Goal: Task Accomplishment & Management: Manage account settings

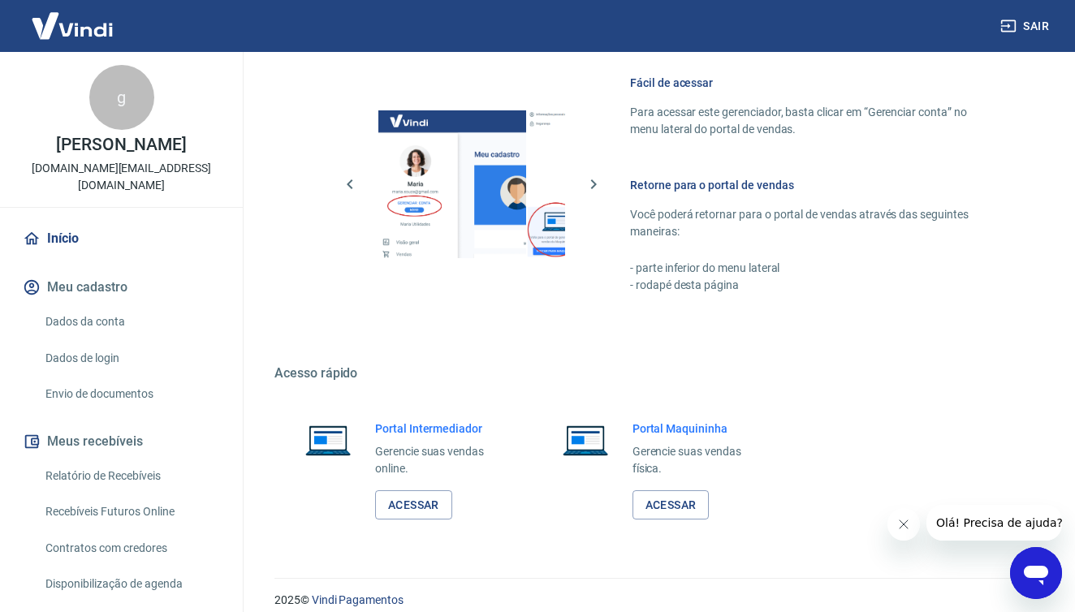
scroll to position [871, 0]
click at [413, 491] on link "Acessar" at bounding box center [413, 506] width 77 height 30
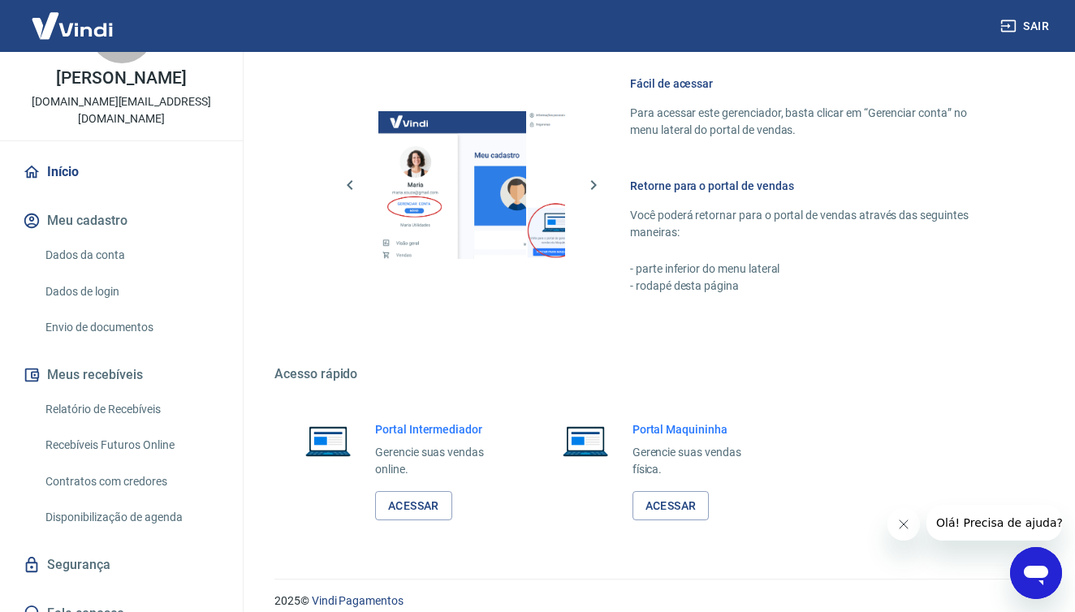
scroll to position [66, 0]
click at [426, 491] on link "Acessar" at bounding box center [413, 506] width 77 height 30
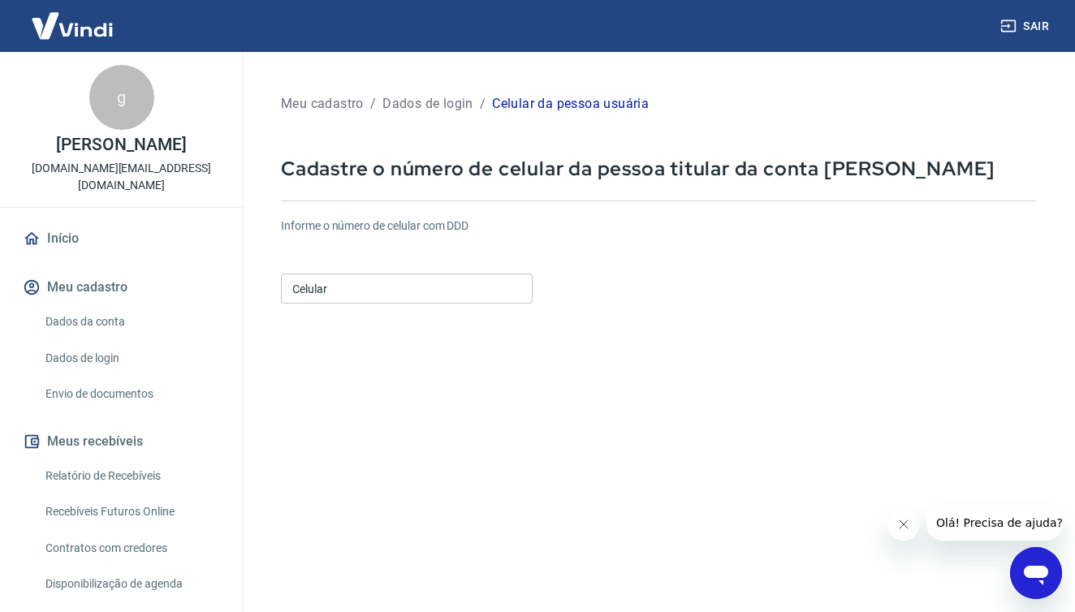
click at [424, 292] on input "Celular" at bounding box center [407, 289] width 252 height 30
type input "[PHONE_NUMBER]"
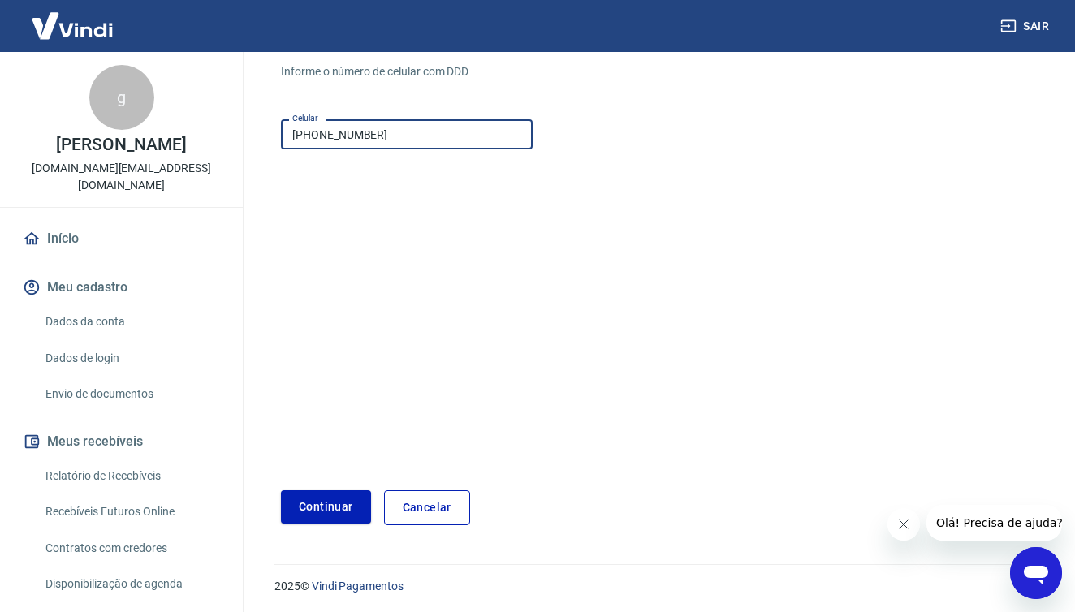
scroll to position [155, 0]
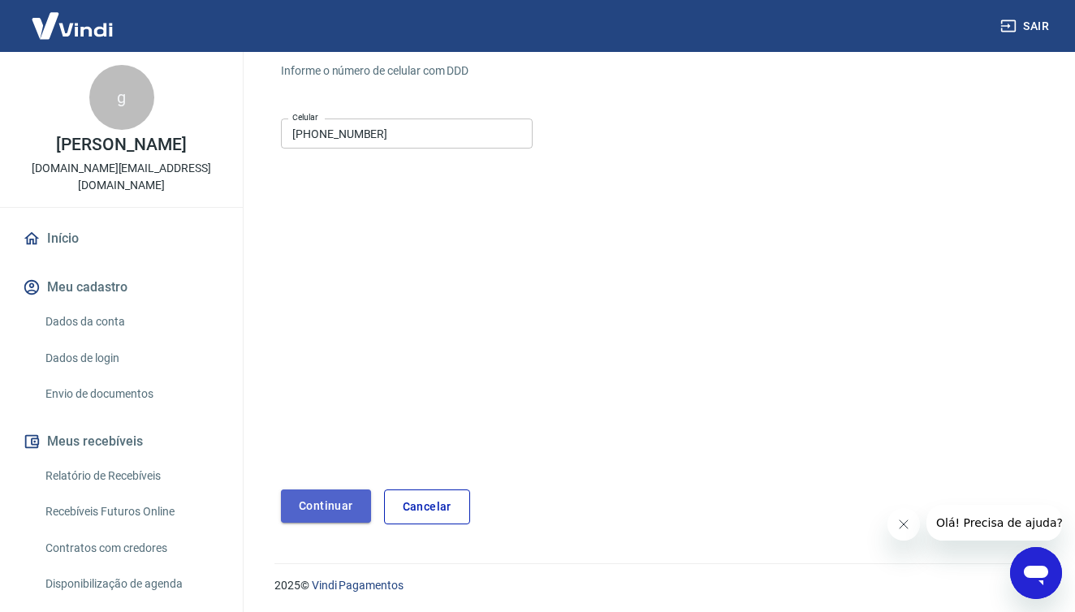
click at [355, 499] on button "Continuar" at bounding box center [326, 506] width 90 height 33
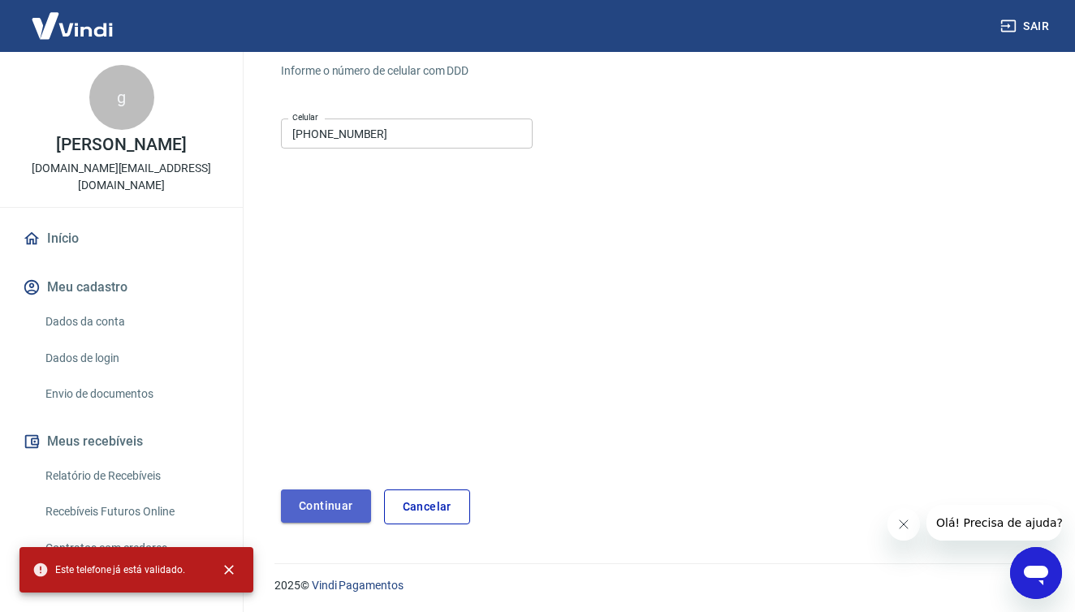
click at [355, 499] on button "Continuar" at bounding box center [326, 506] width 90 height 33
click at [435, 502] on link "Cancelar" at bounding box center [427, 507] width 86 height 35
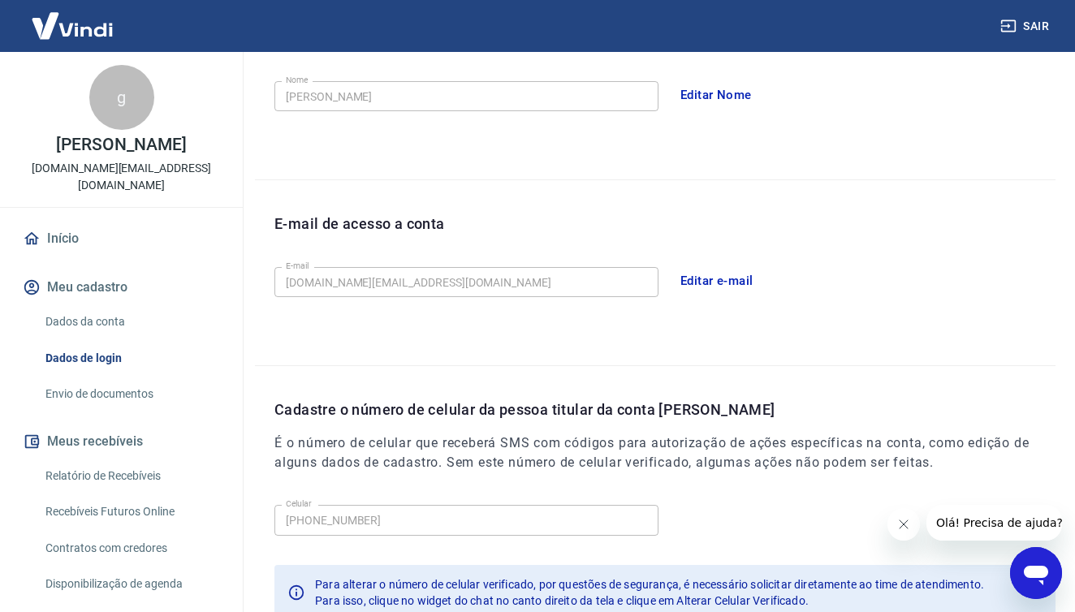
scroll to position [325, 0]
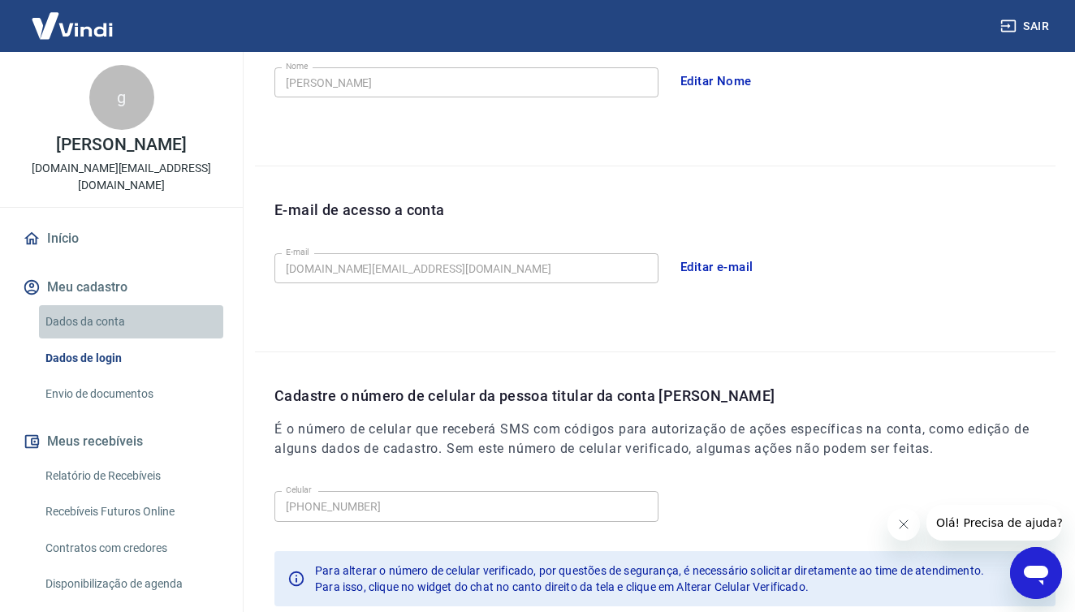
click at [71, 305] on link "Dados da conta" at bounding box center [131, 321] width 184 height 33
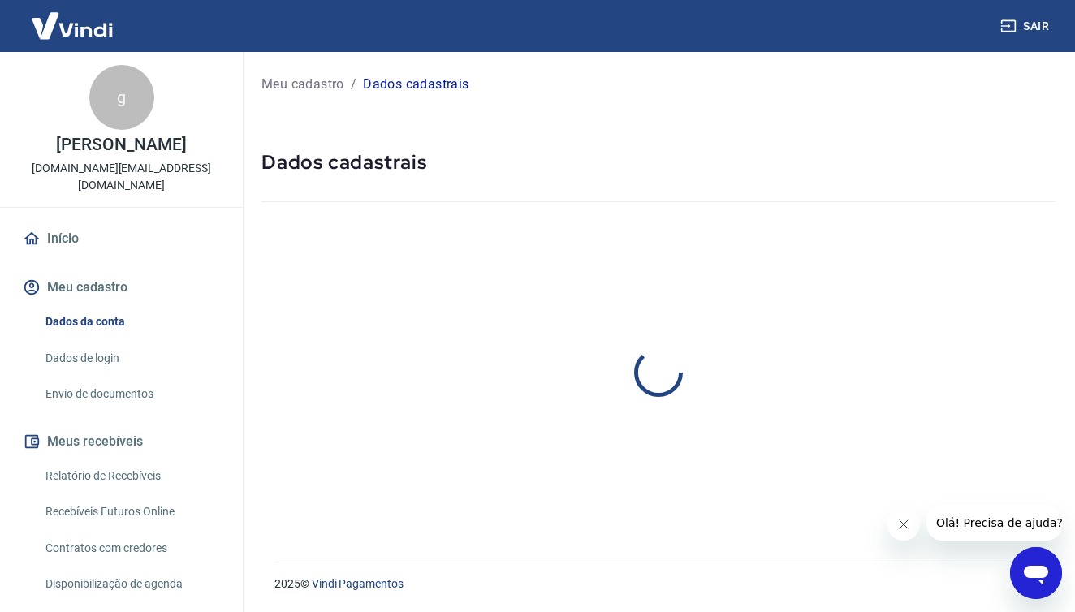
select select "SP"
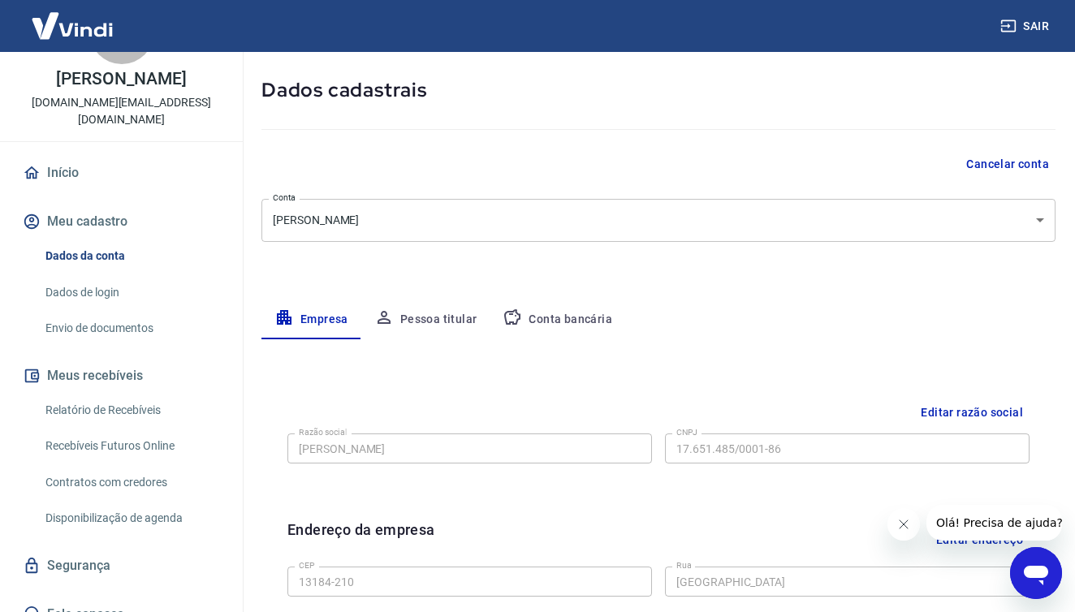
scroll to position [64, 0]
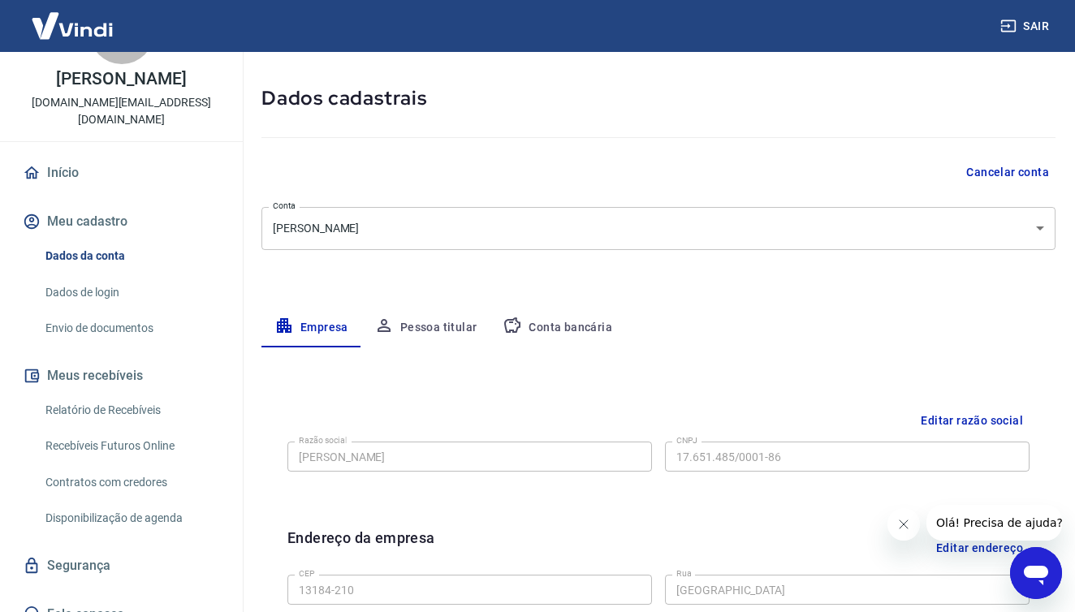
click at [445, 330] on button "Pessoa titular" at bounding box center [425, 328] width 129 height 39
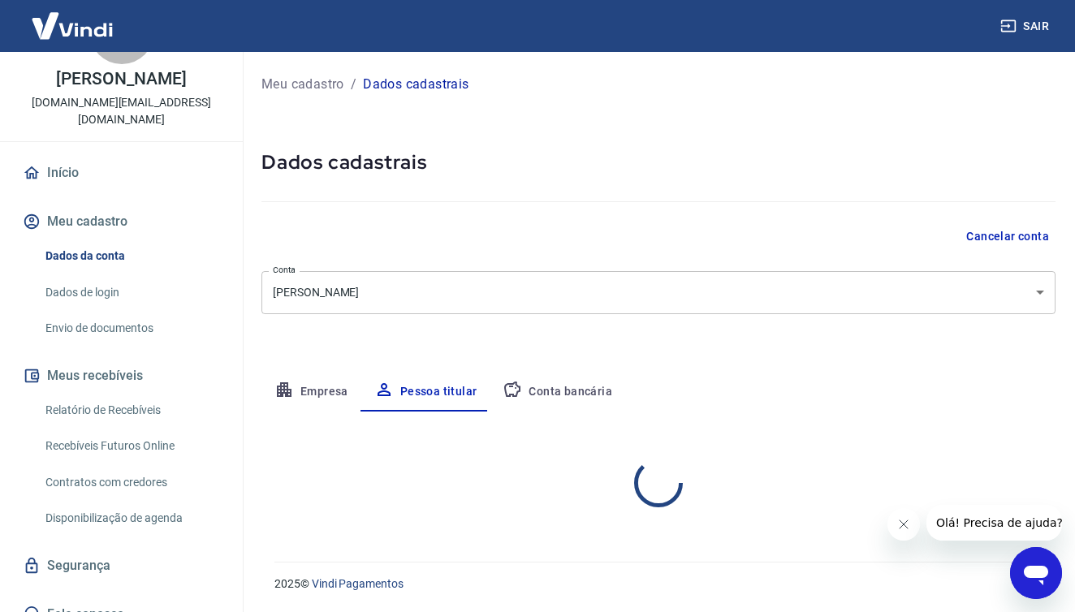
scroll to position [0, 0]
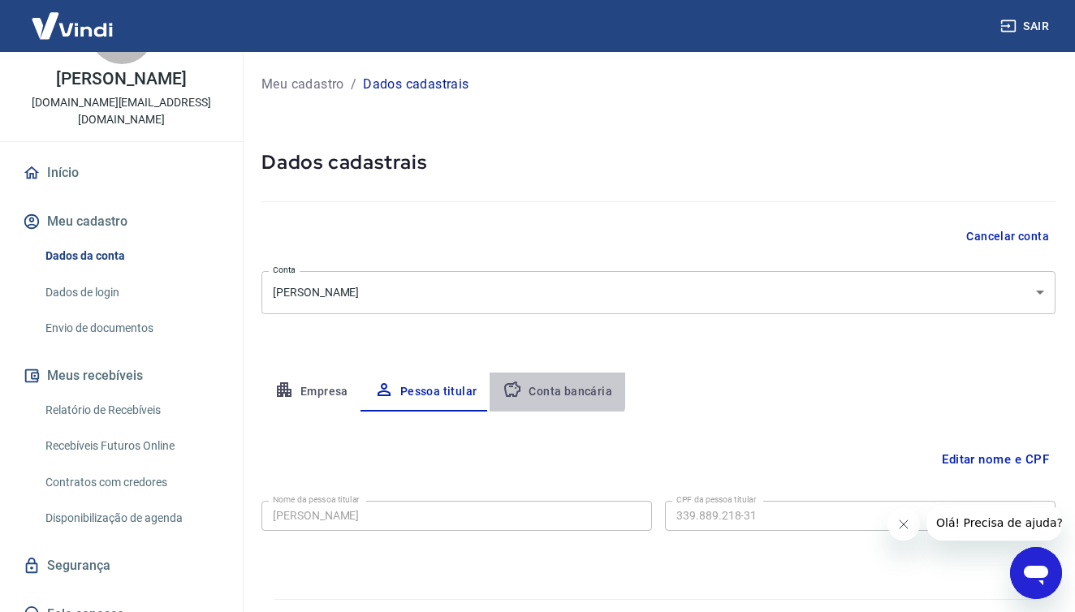
click at [551, 389] on button "Conta bancária" at bounding box center [558, 392] width 136 height 39
select select "1"
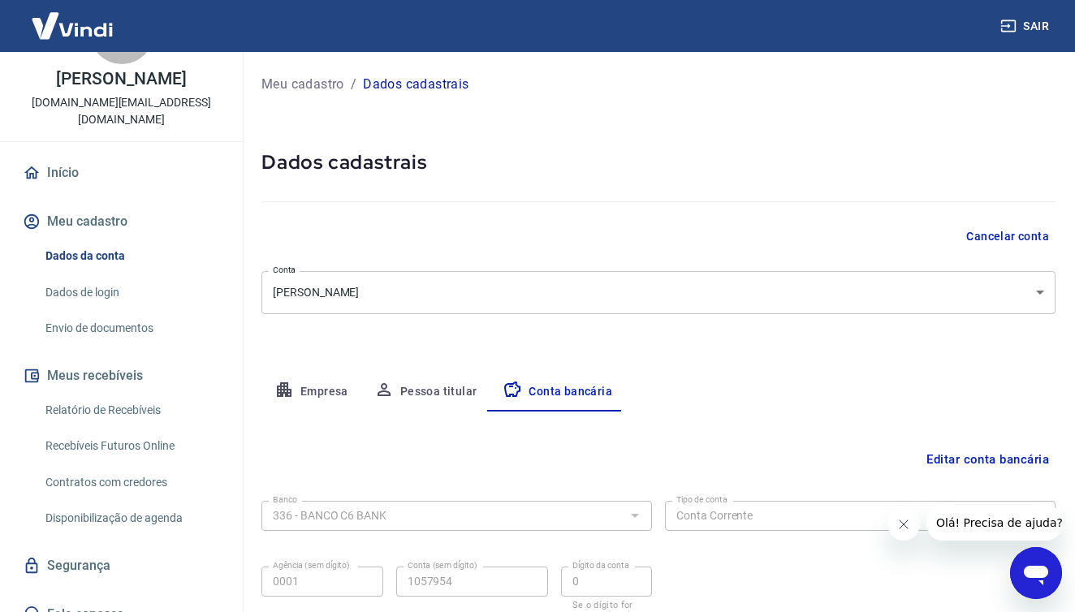
click at [57, 157] on link "Início" at bounding box center [121, 173] width 204 height 36
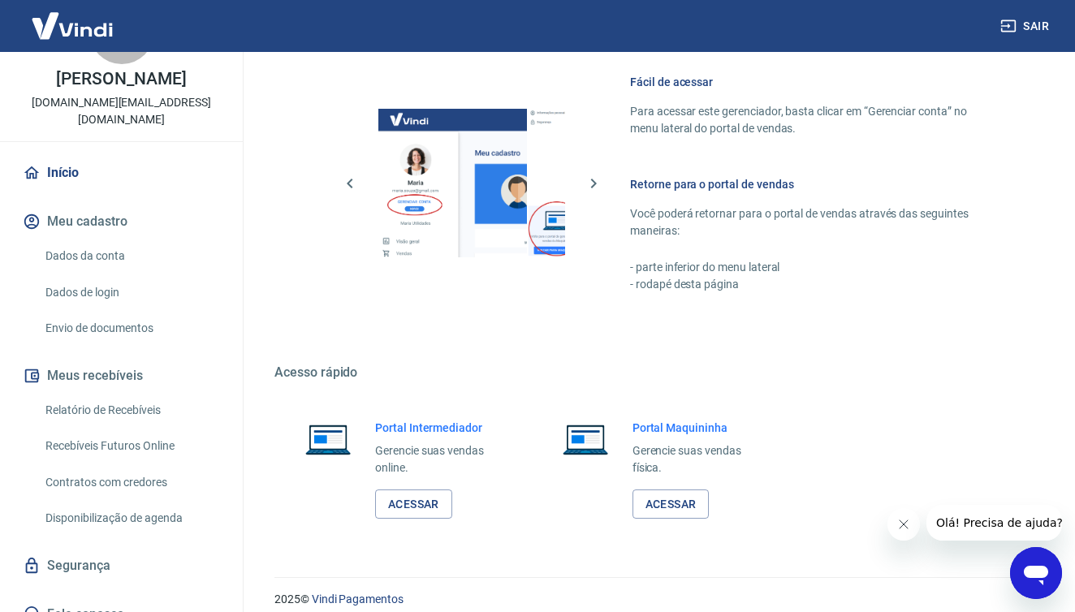
scroll to position [871, 0]
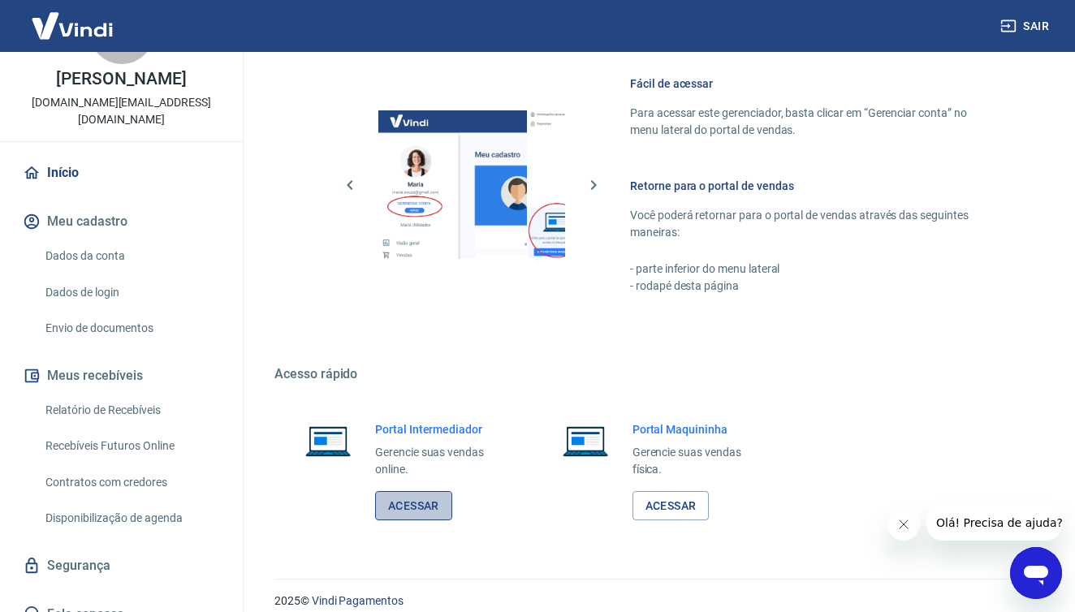
click at [430, 491] on link "Acessar" at bounding box center [413, 506] width 77 height 30
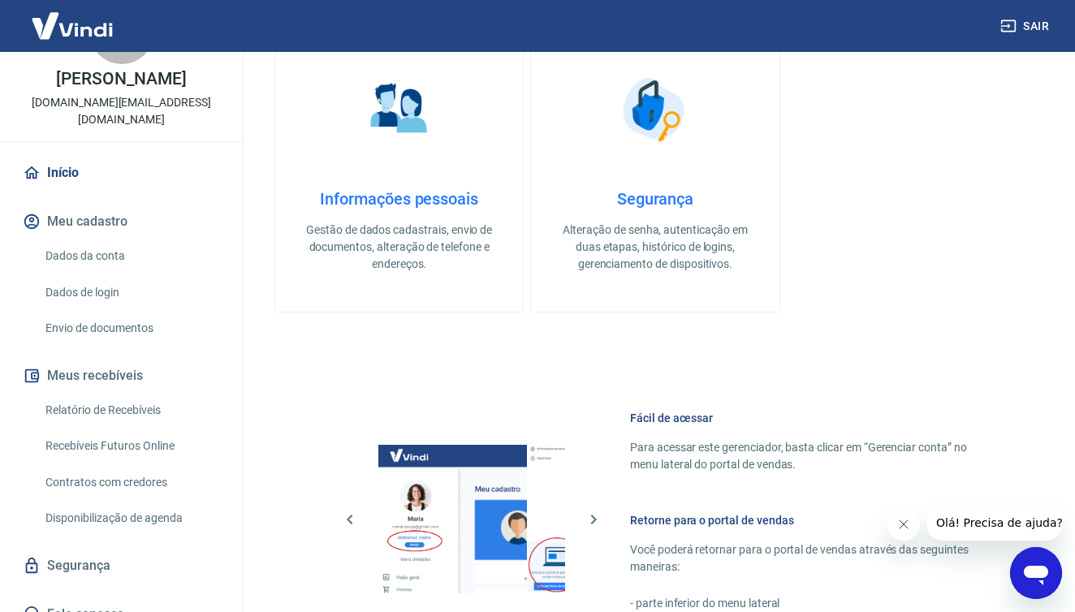
scroll to position [530, 0]
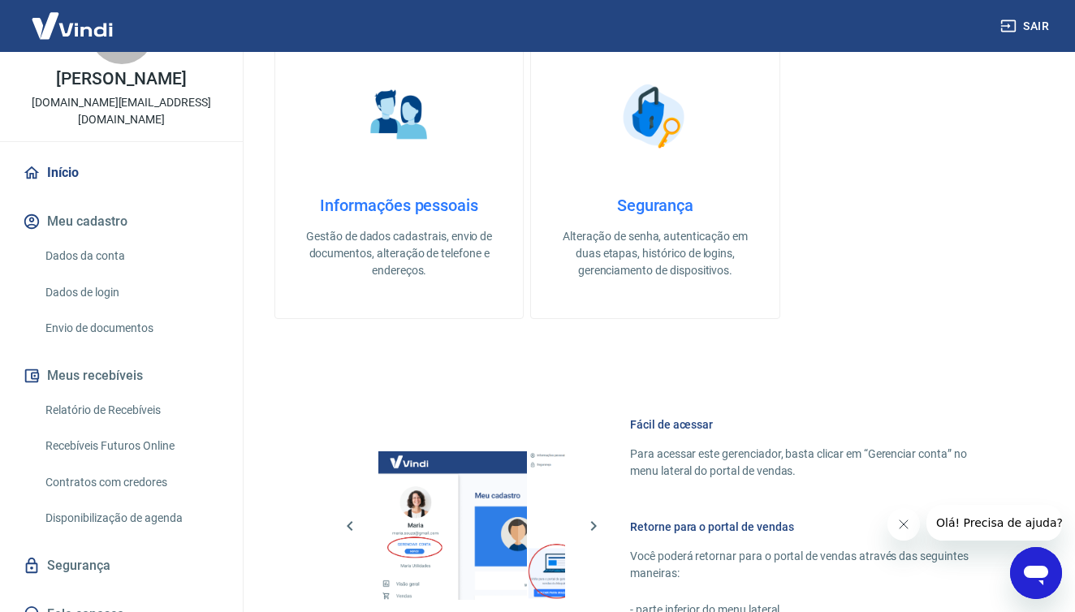
click at [97, 241] on link "Dados da conta" at bounding box center [131, 256] width 184 height 33
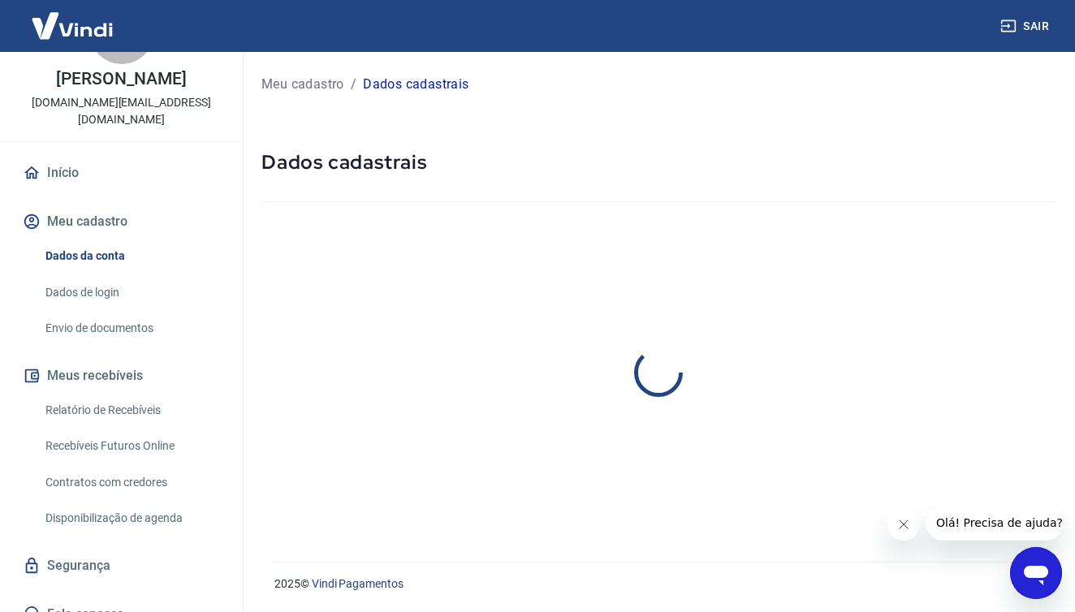
select select "SP"
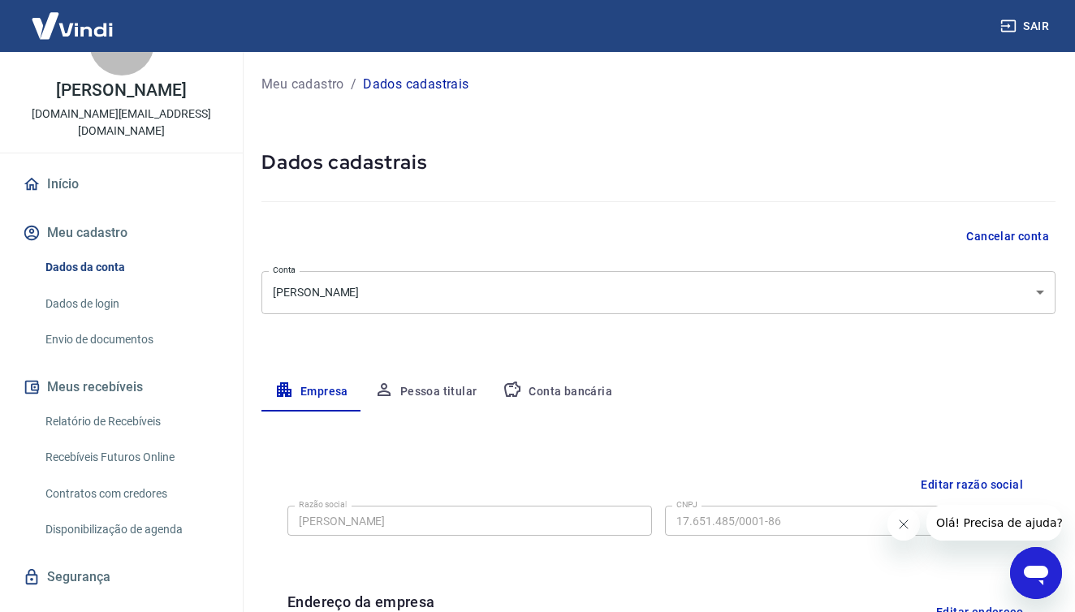
click at [82, 166] on link "Início" at bounding box center [121, 184] width 204 height 36
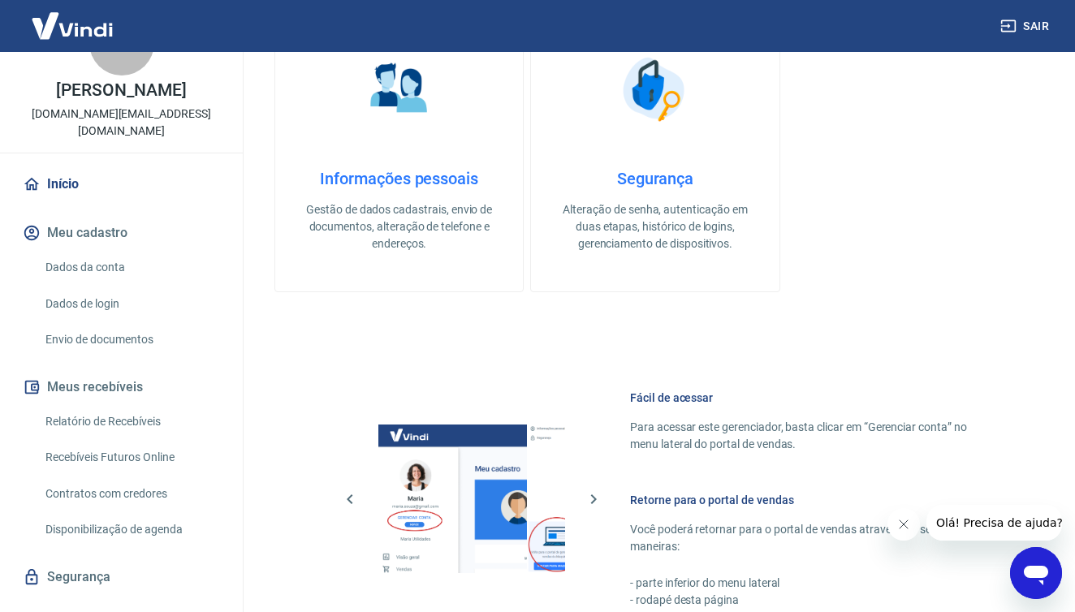
scroll to position [556, 0]
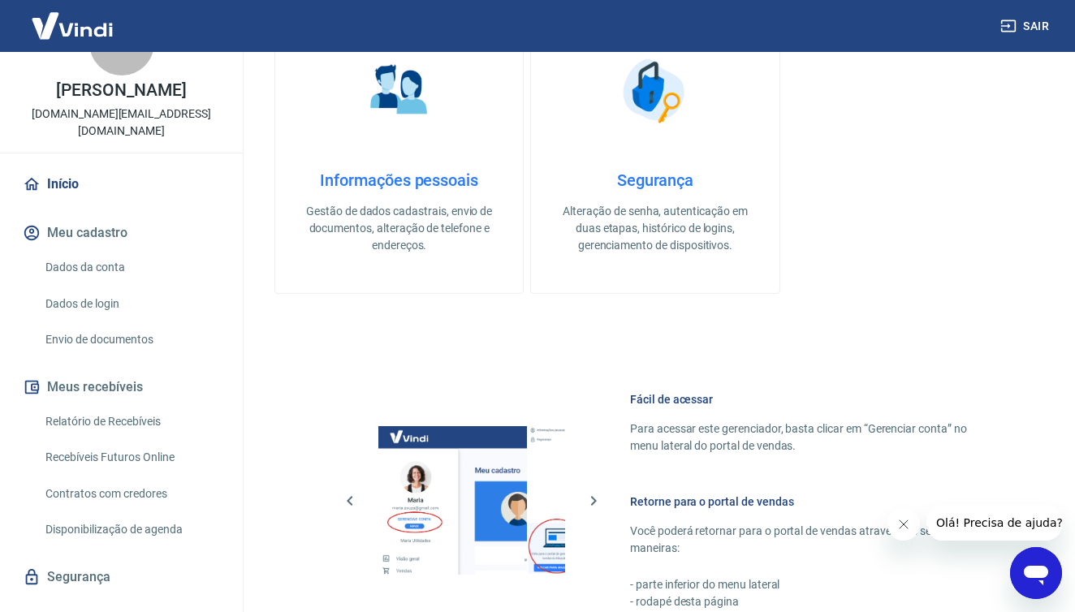
click at [410, 184] on h4 "Informações pessoais" at bounding box center [399, 180] width 196 height 19
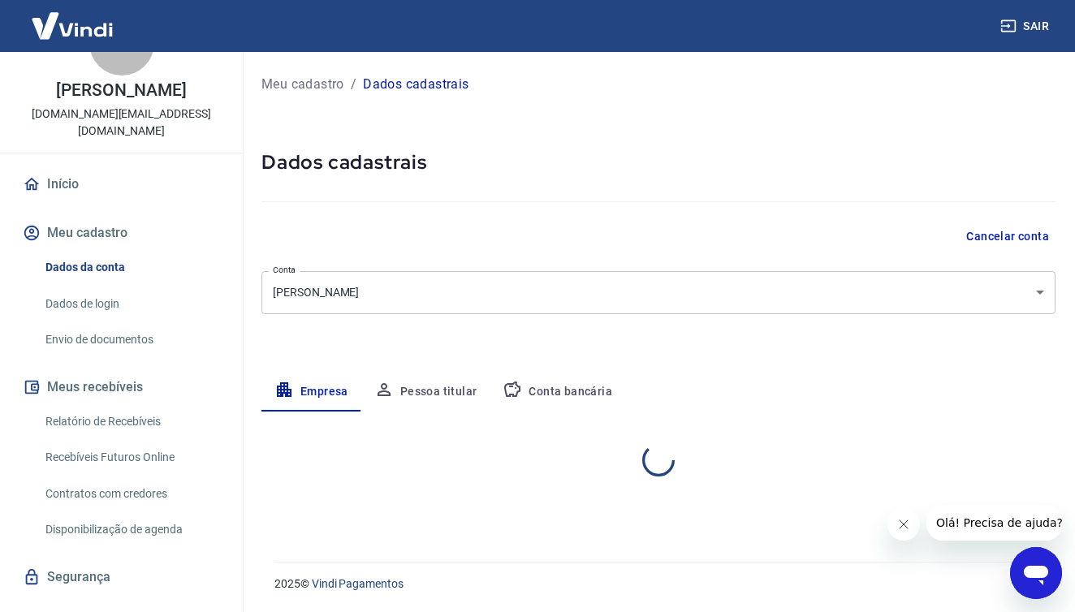
select select "SP"
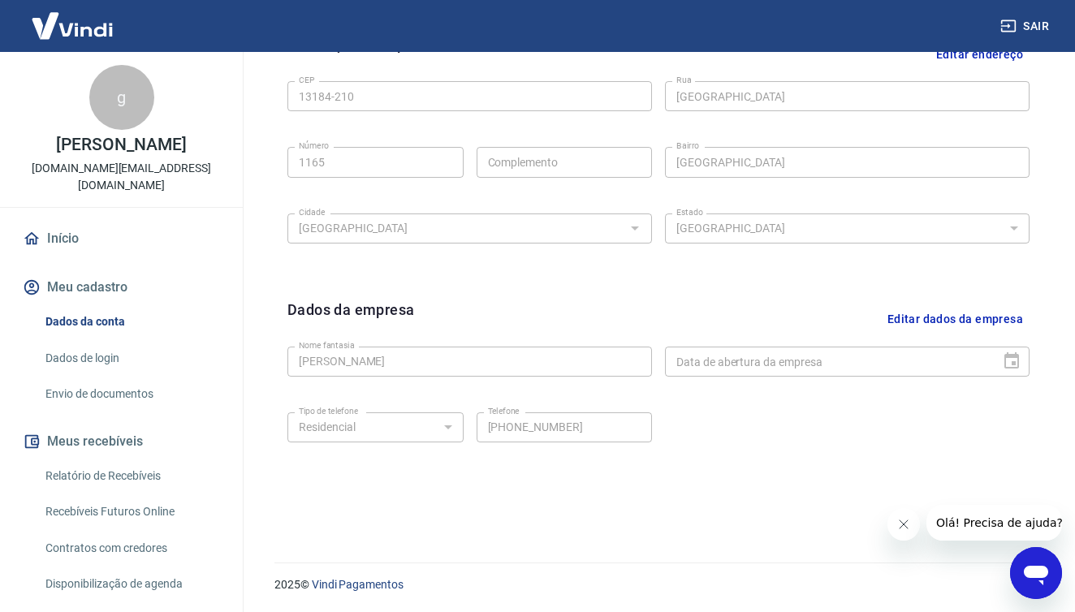
click at [126, 102] on div "g" at bounding box center [121, 97] width 65 height 65
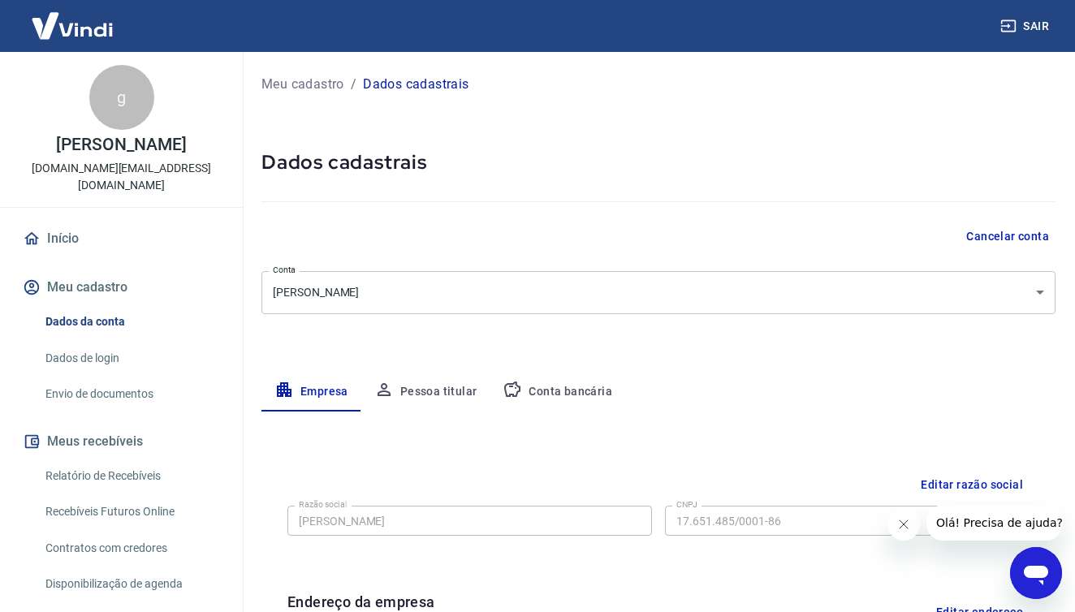
click at [57, 226] on link "Início" at bounding box center [121, 239] width 204 height 36
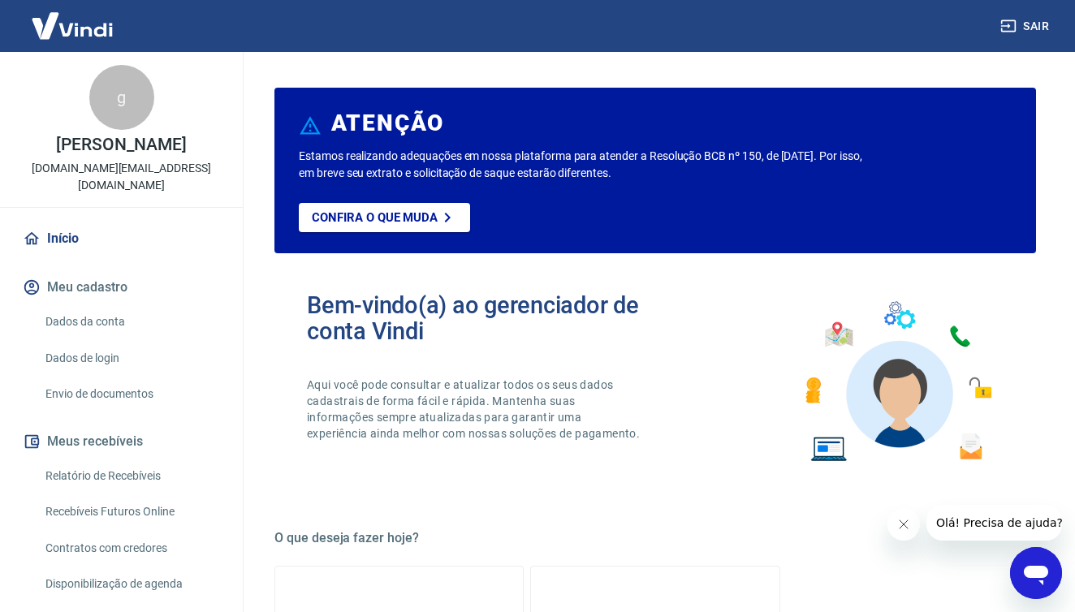
click at [101, 308] on link "Dados da conta" at bounding box center [131, 321] width 184 height 33
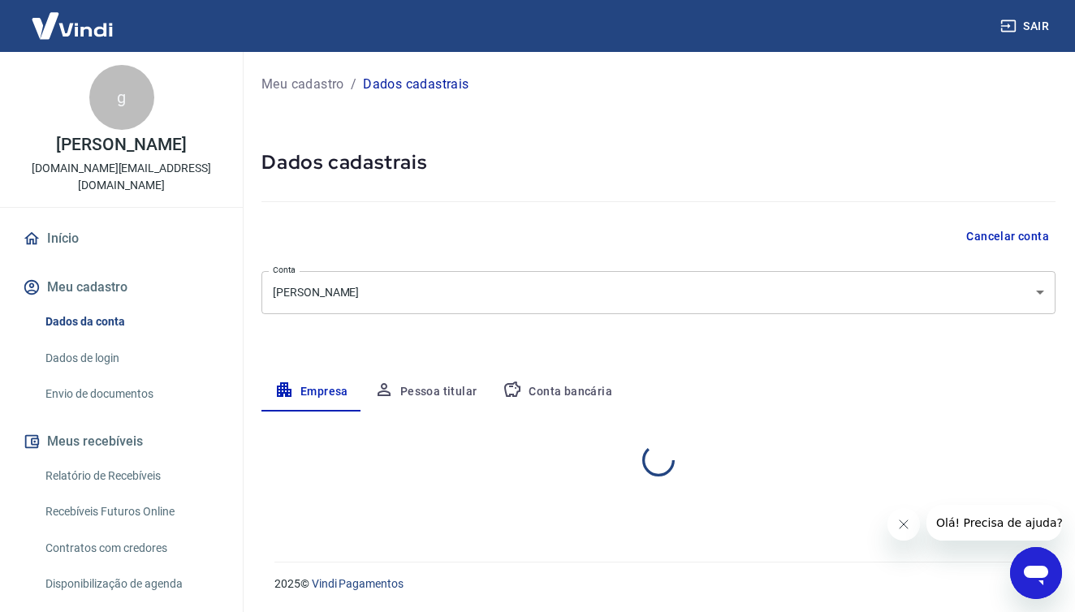
select select "SP"
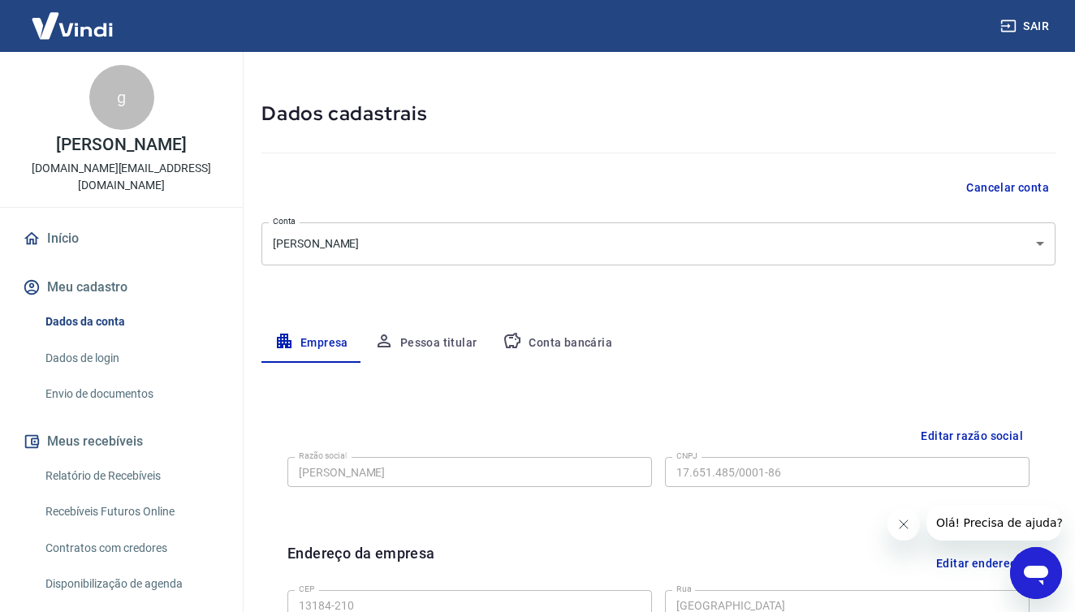
scroll to position [37, 0]
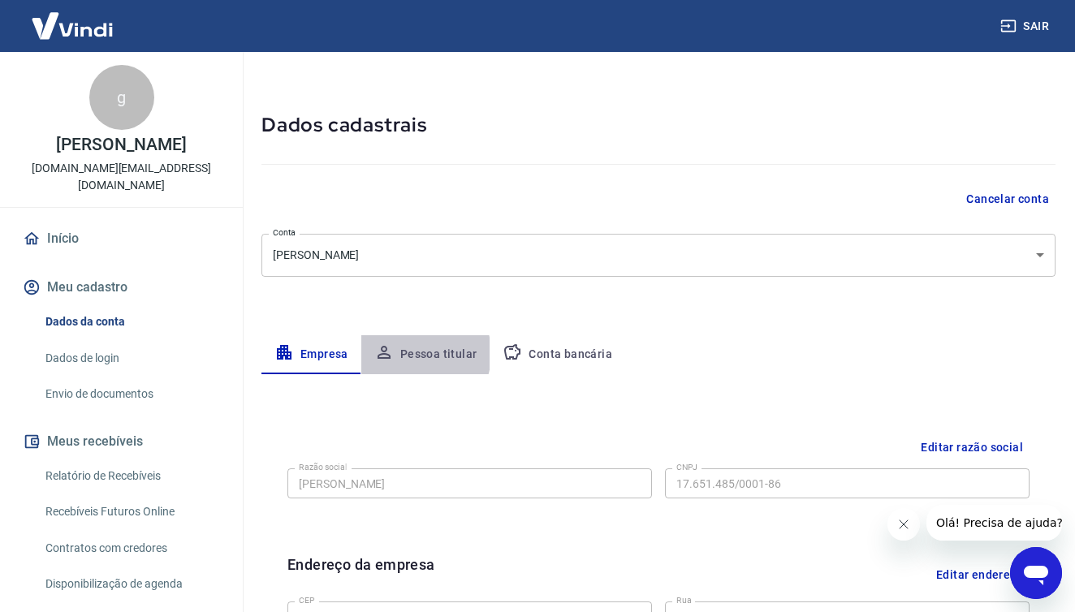
click at [410, 353] on button "Pessoa titular" at bounding box center [425, 354] width 129 height 39
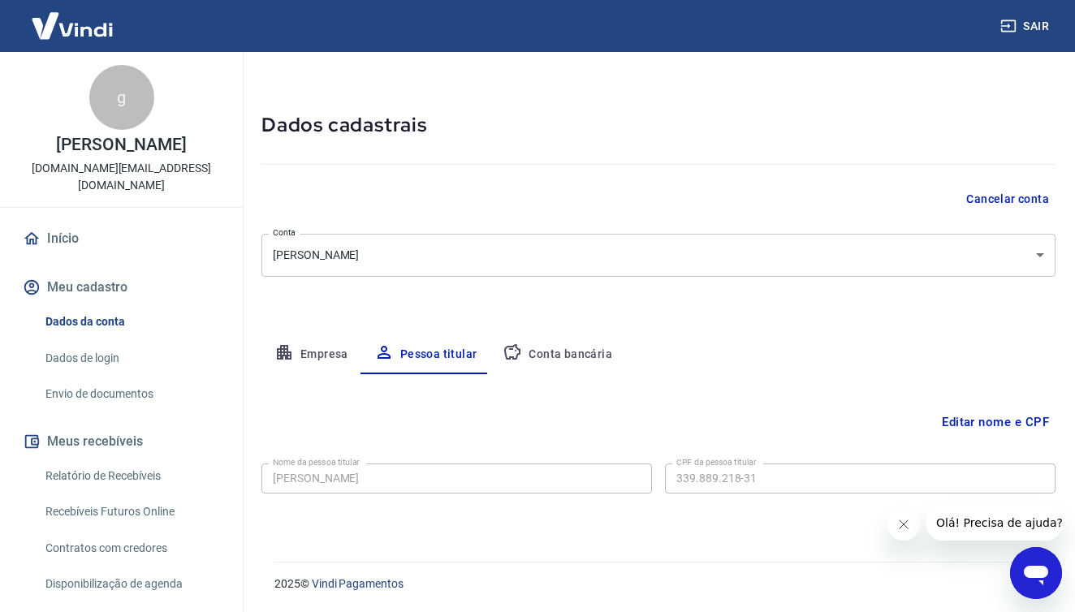
scroll to position [37, 0]
click at [556, 360] on button "Conta bancária" at bounding box center [558, 355] width 136 height 39
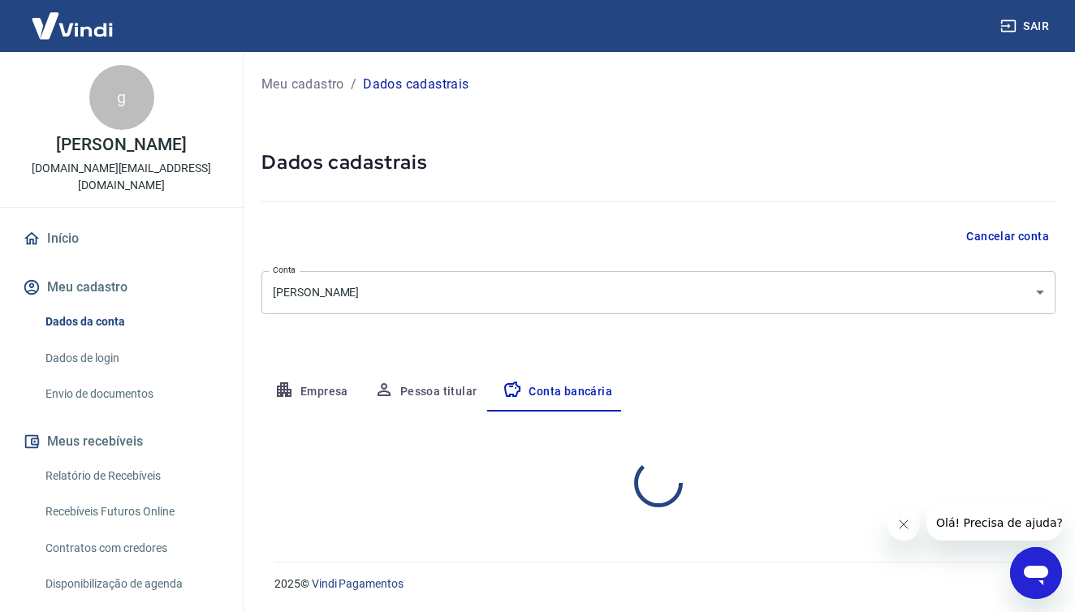
scroll to position [0, 0]
select select "1"
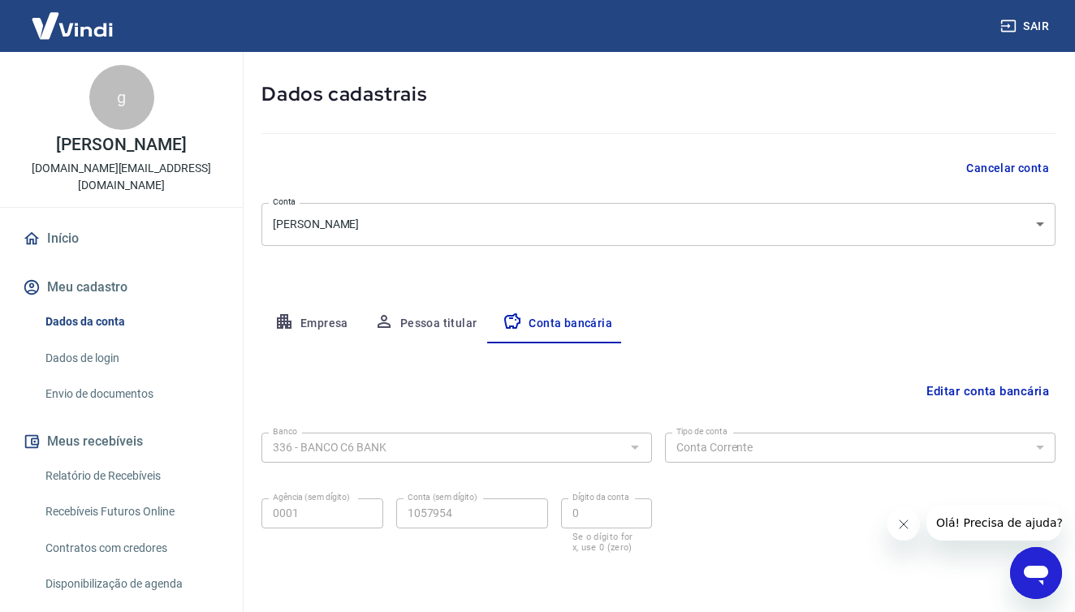
scroll to position [47, 0]
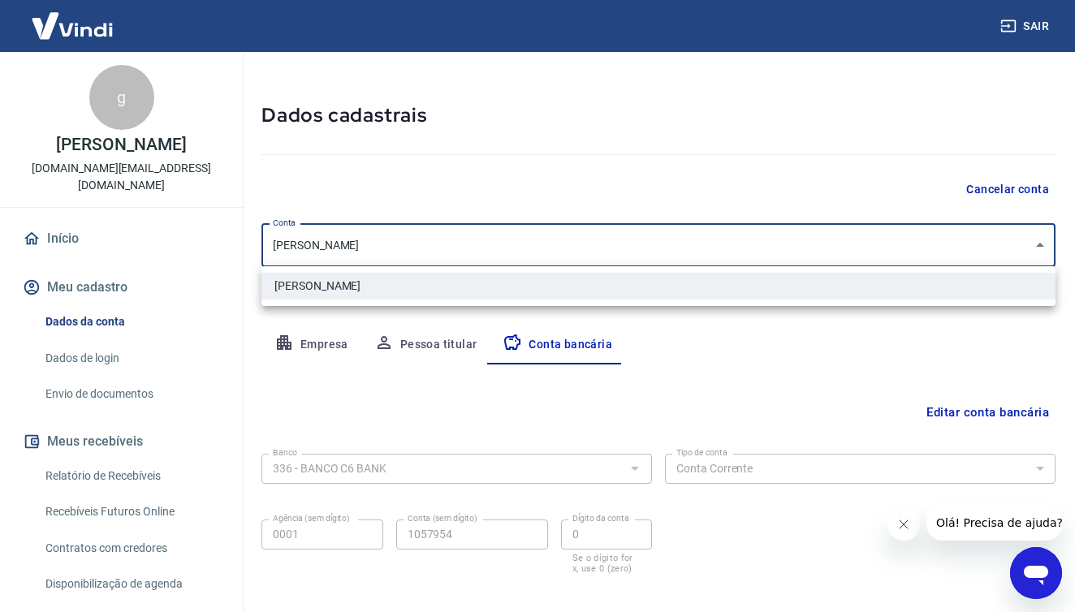
click at [1034, 246] on body "Sair g giliard silva reis gilliard.sk@gmail.com Início Meu cadastro Dados da co…" at bounding box center [537, 259] width 1075 height 612
click at [1034, 246] on div at bounding box center [537, 306] width 1075 height 612
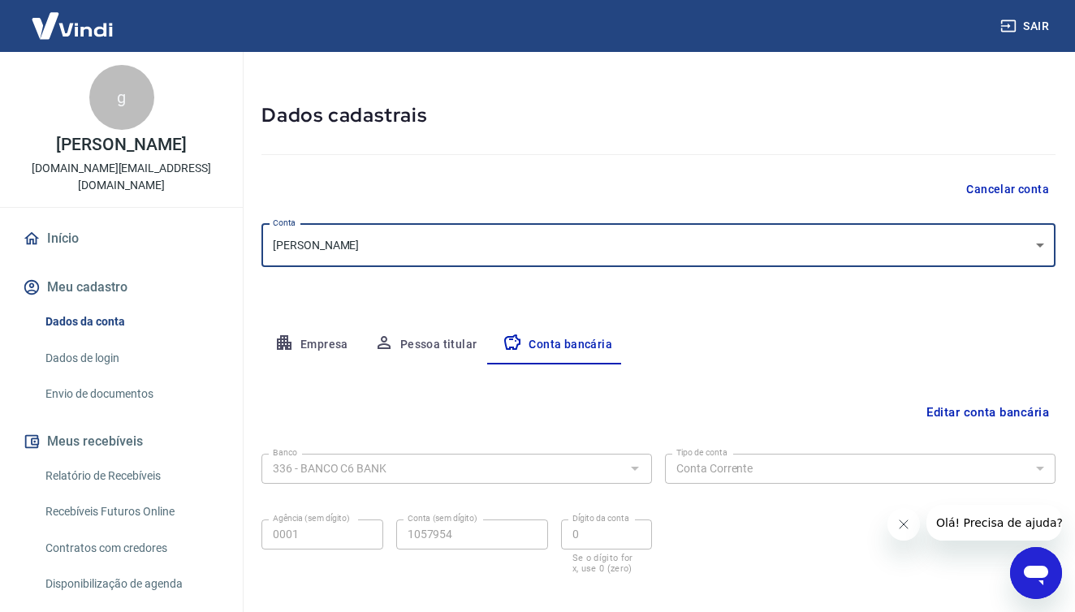
click at [323, 341] on button "Empresa" at bounding box center [312, 345] width 100 height 39
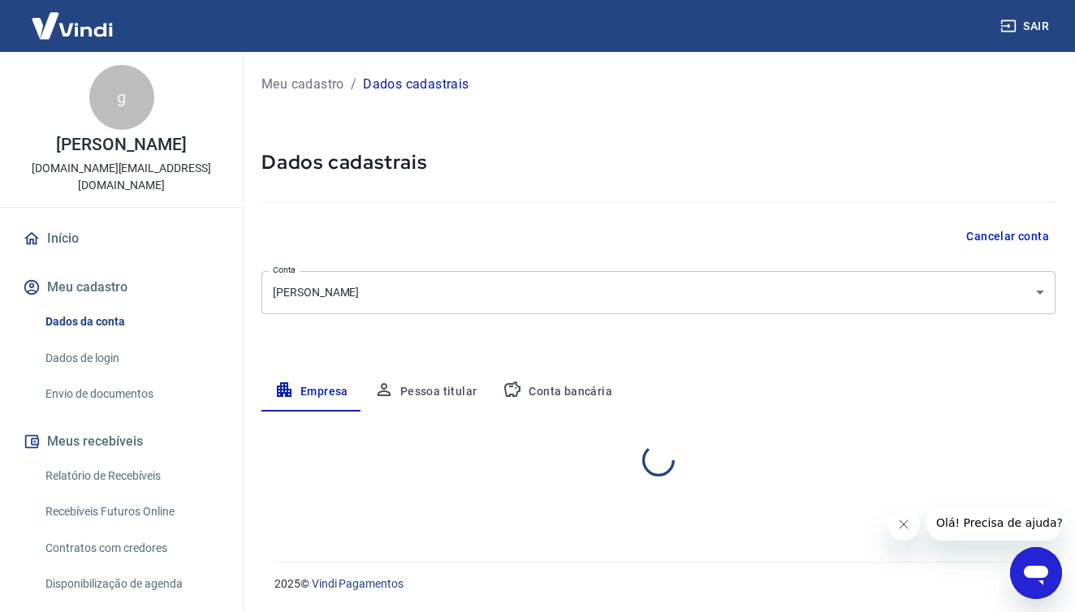
scroll to position [0, 0]
select select "SP"
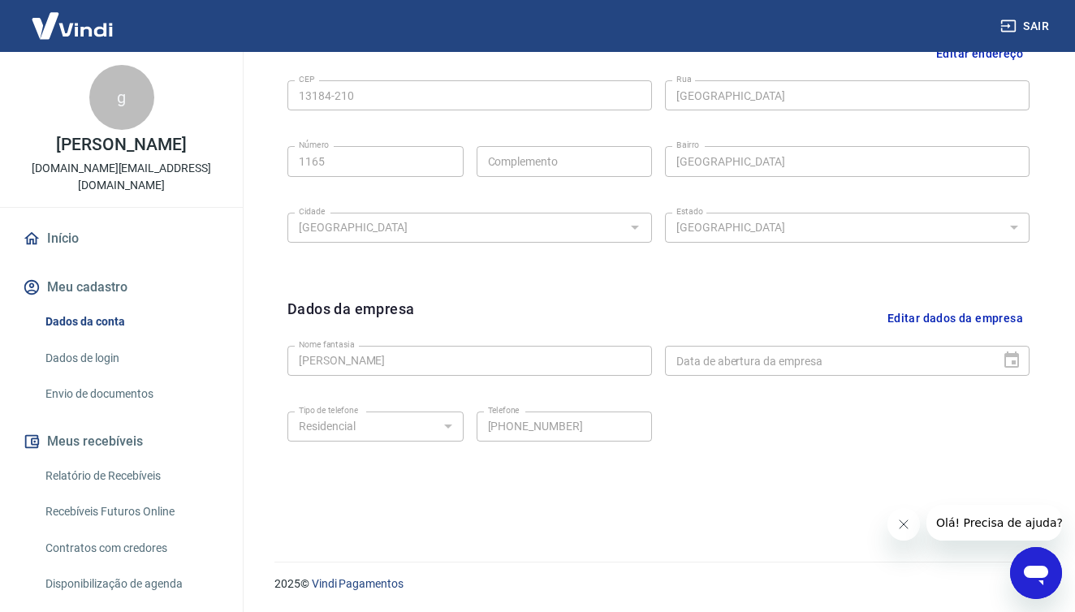
scroll to position [558, 0]
click at [111, 345] on link "Dados de login" at bounding box center [131, 358] width 184 height 33
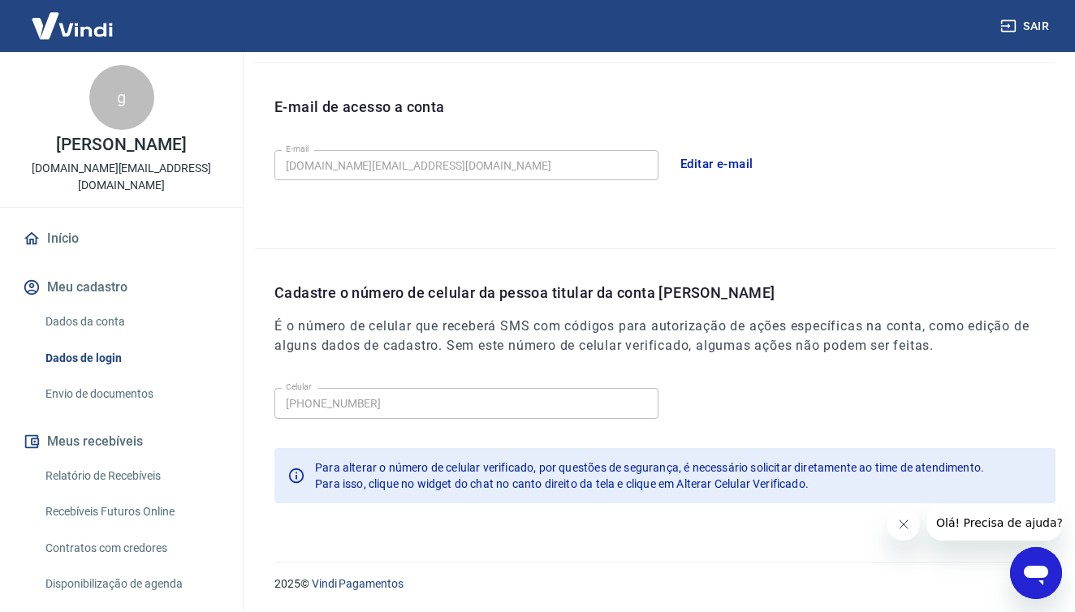
scroll to position [427, 0]
click at [149, 383] on link "Envio de documentos" at bounding box center [131, 394] width 184 height 33
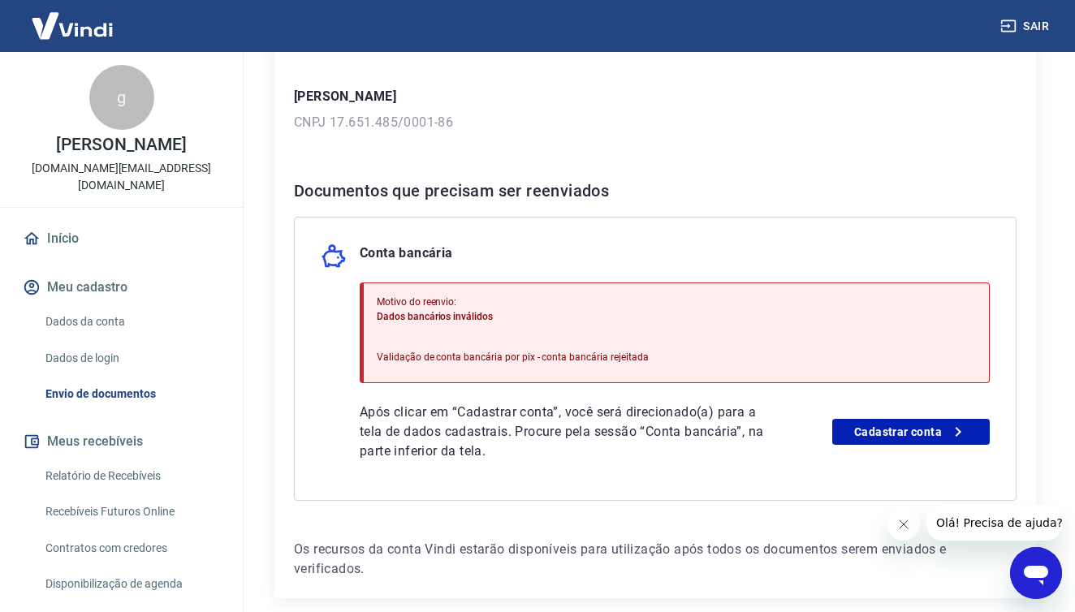
scroll to position [240, 0]
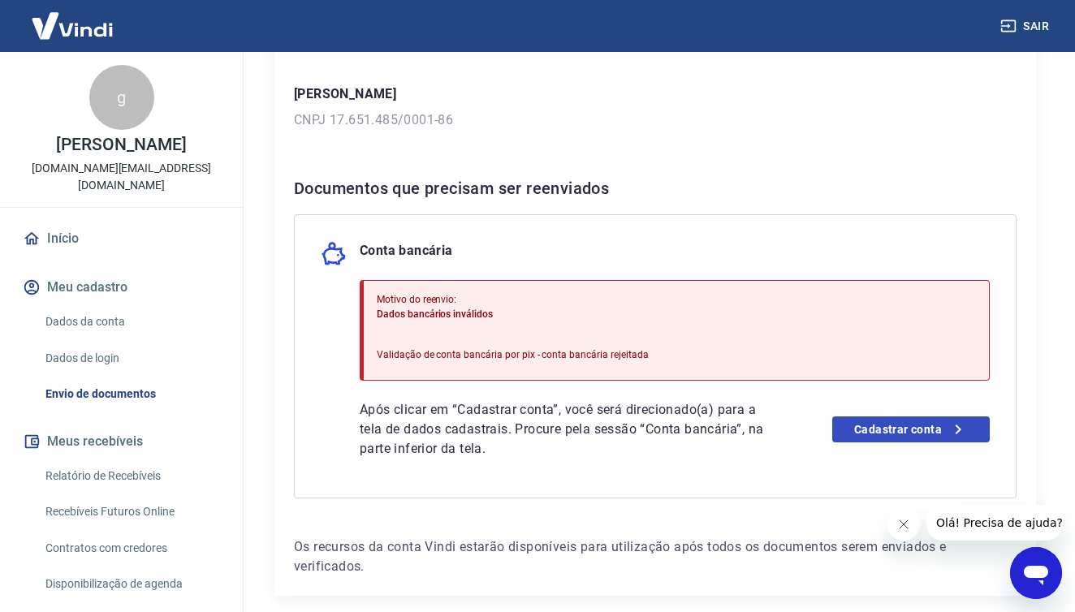
click at [905, 426] on link "Cadastrar conta" at bounding box center [911, 430] width 158 height 26
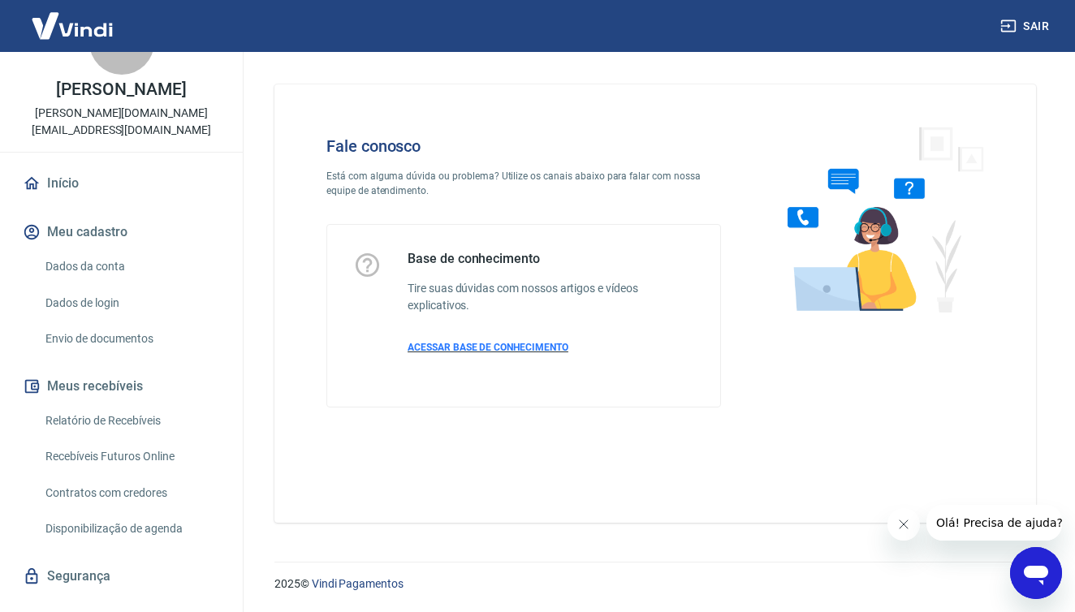
click at [466, 344] on span "ACESSAR BASE DE CONHECIMENTO" at bounding box center [488, 347] width 161 height 11
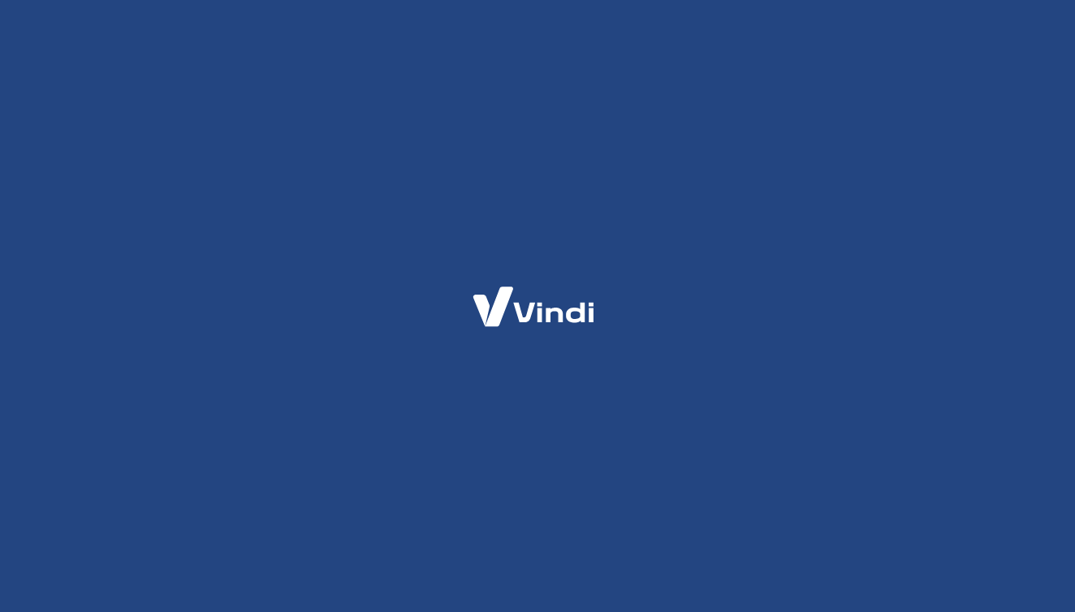
select select "SP"
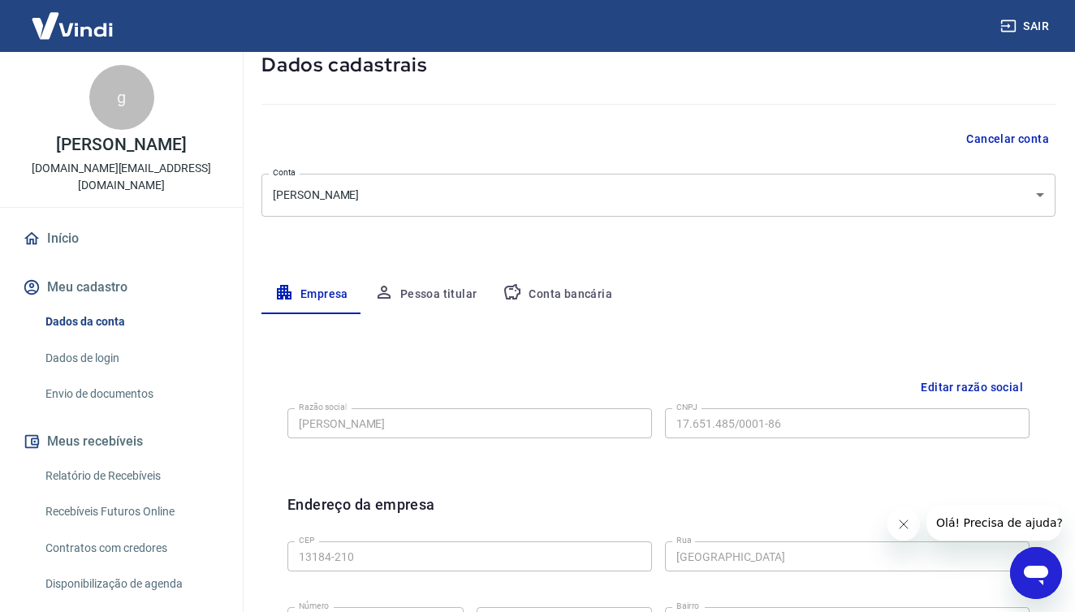
scroll to position [103, 0]
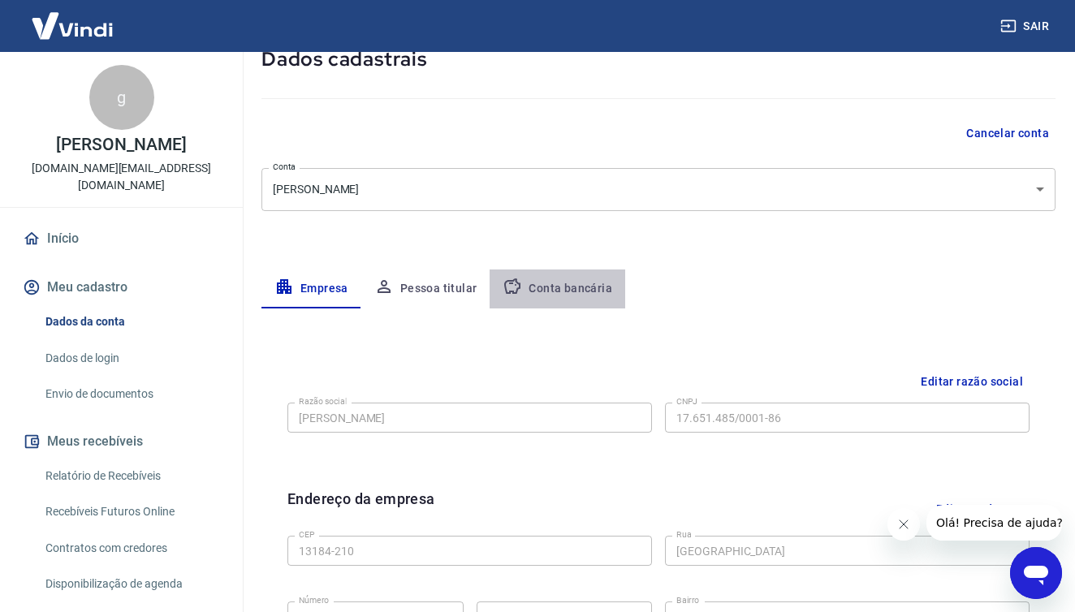
click at [573, 275] on button "Conta bancária" at bounding box center [558, 289] width 136 height 39
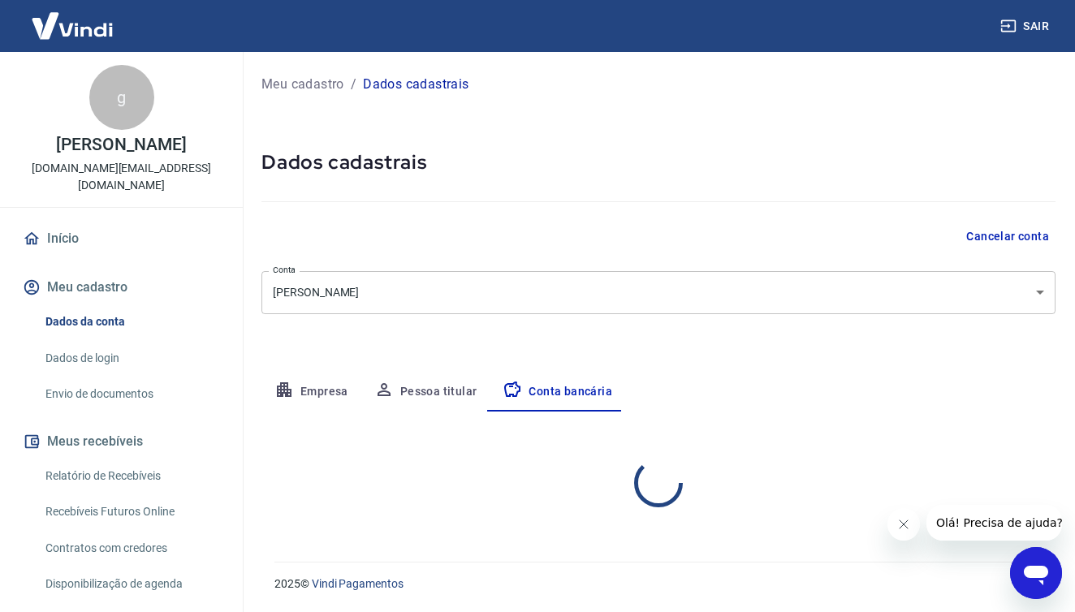
select select "1"
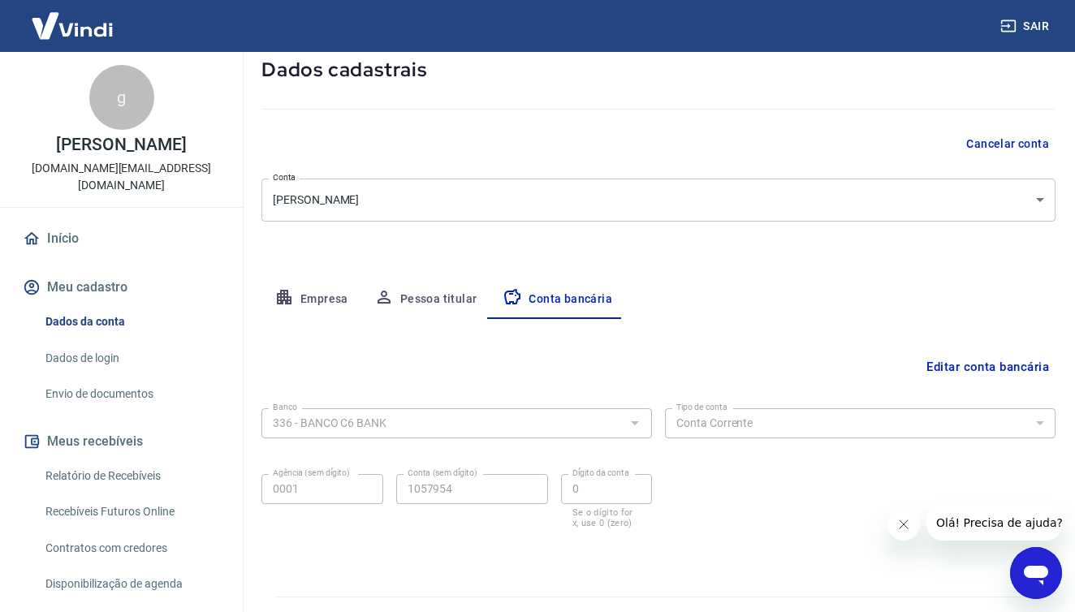
scroll to position [119, 0]
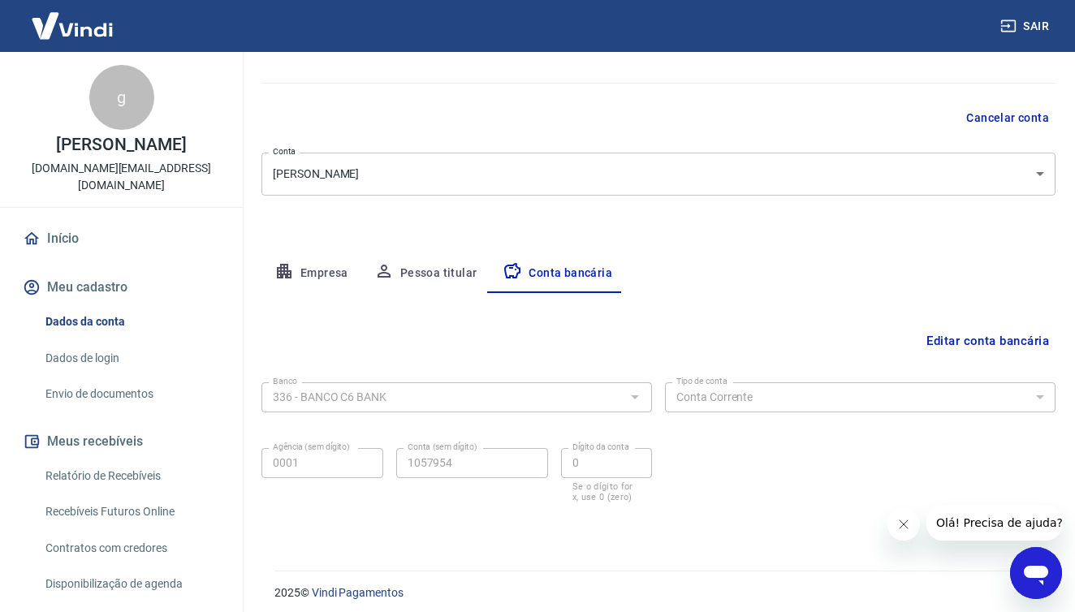
click at [560, 246] on div "Meu cadastro / Dados cadastrais Dados cadastrais Cancelar conta Conta [PERSON_N…" at bounding box center [658, 242] width 833 height 618
click at [454, 273] on button "Pessoa titular" at bounding box center [425, 273] width 129 height 39
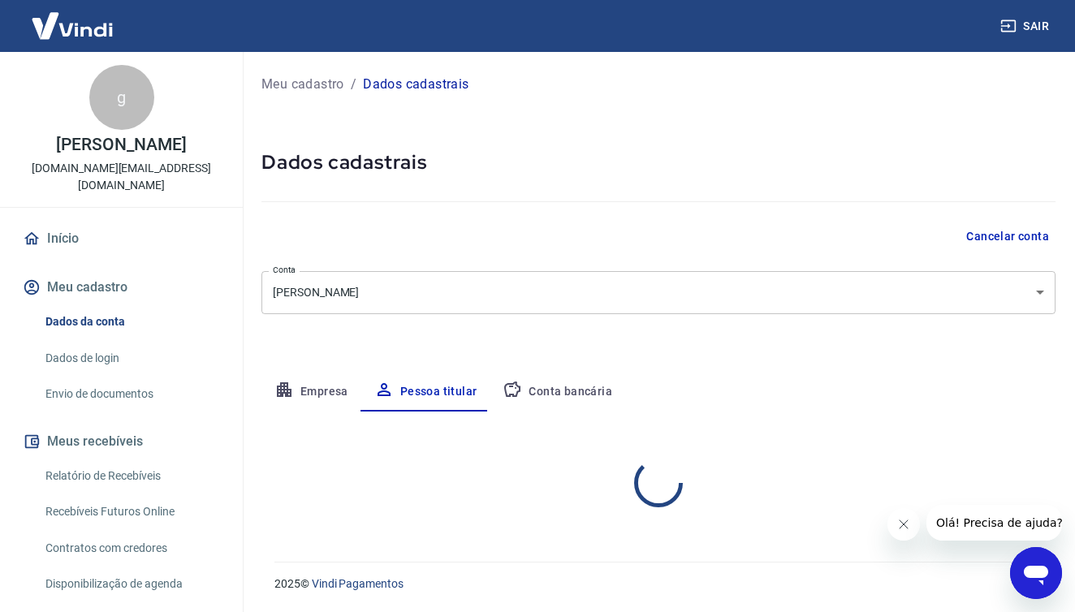
scroll to position [0, 0]
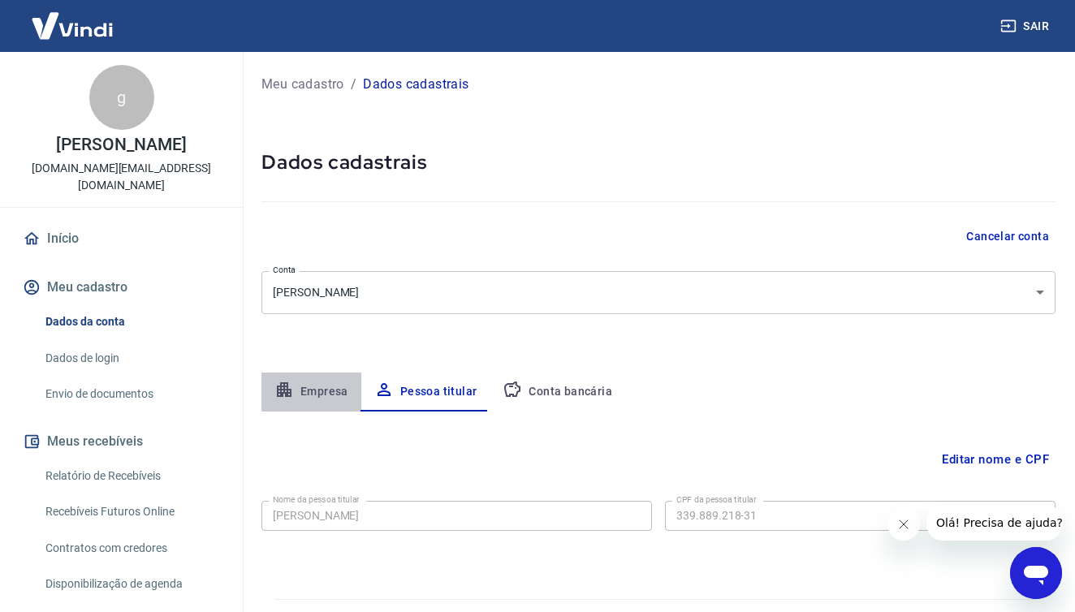
click at [312, 390] on button "Empresa" at bounding box center [312, 392] width 100 height 39
select select "SP"
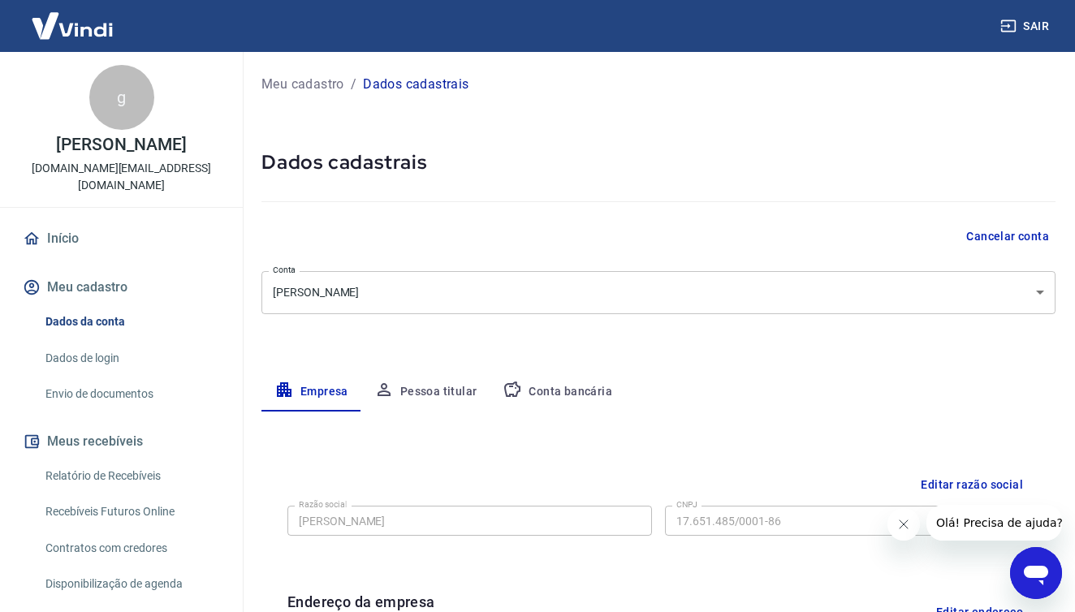
click at [536, 387] on button "Conta bancária" at bounding box center [558, 392] width 136 height 39
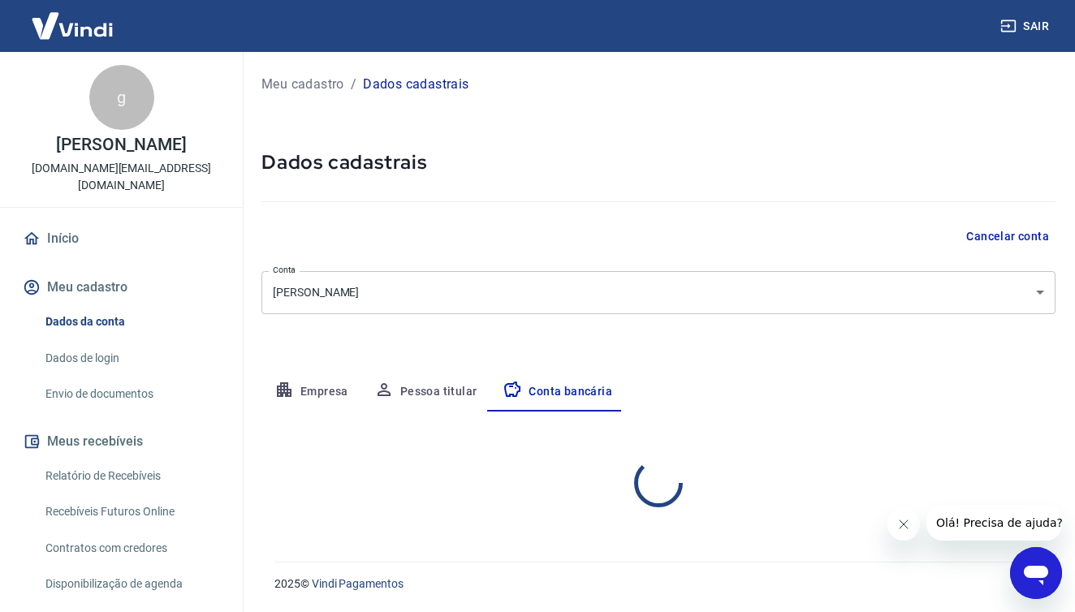
select select "1"
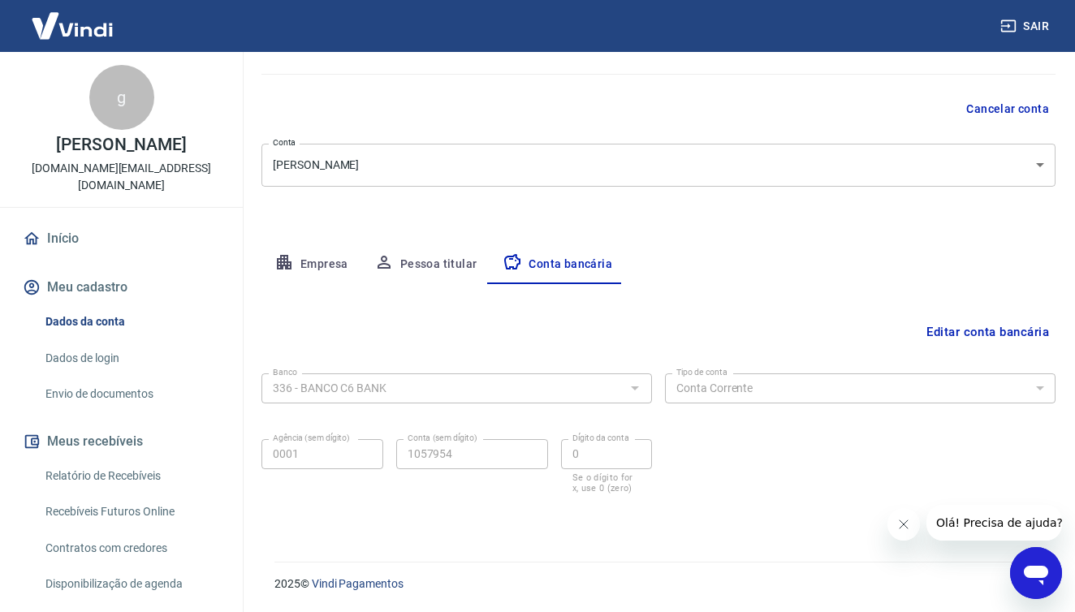
scroll to position [127, 0]
click at [935, 338] on button "Editar conta bancária" at bounding box center [988, 333] width 136 height 31
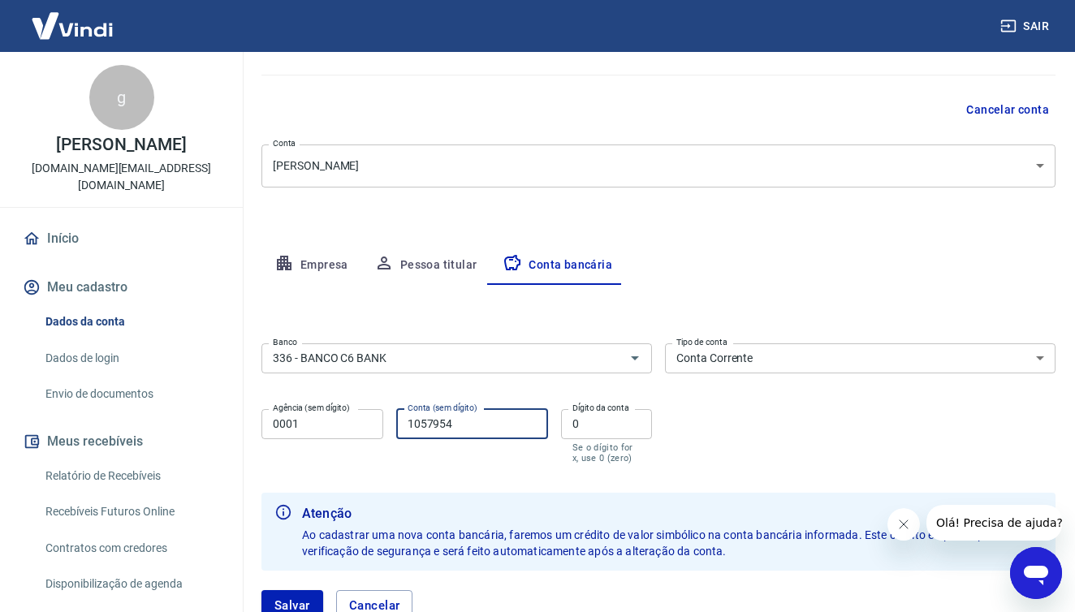
click at [511, 423] on input "1057954" at bounding box center [472, 424] width 152 height 30
type input "1"
type input "8453359"
click at [577, 421] on input "0" at bounding box center [606, 424] width 91 height 30
type input "0"
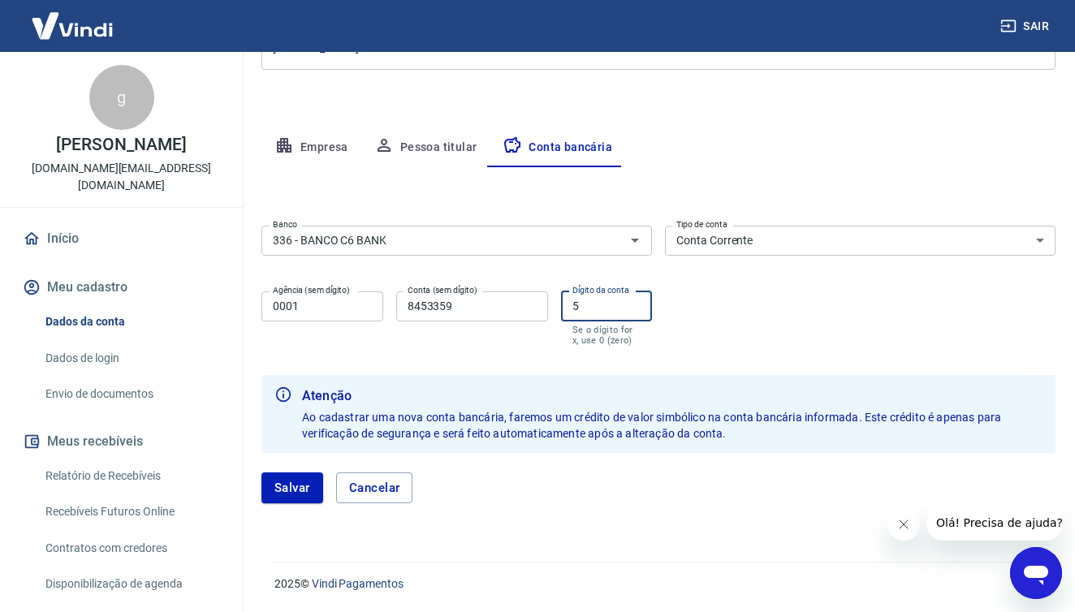
scroll to position [244, 0]
type input "5"
click at [287, 487] on button "Salvar" at bounding box center [293, 488] width 62 height 31
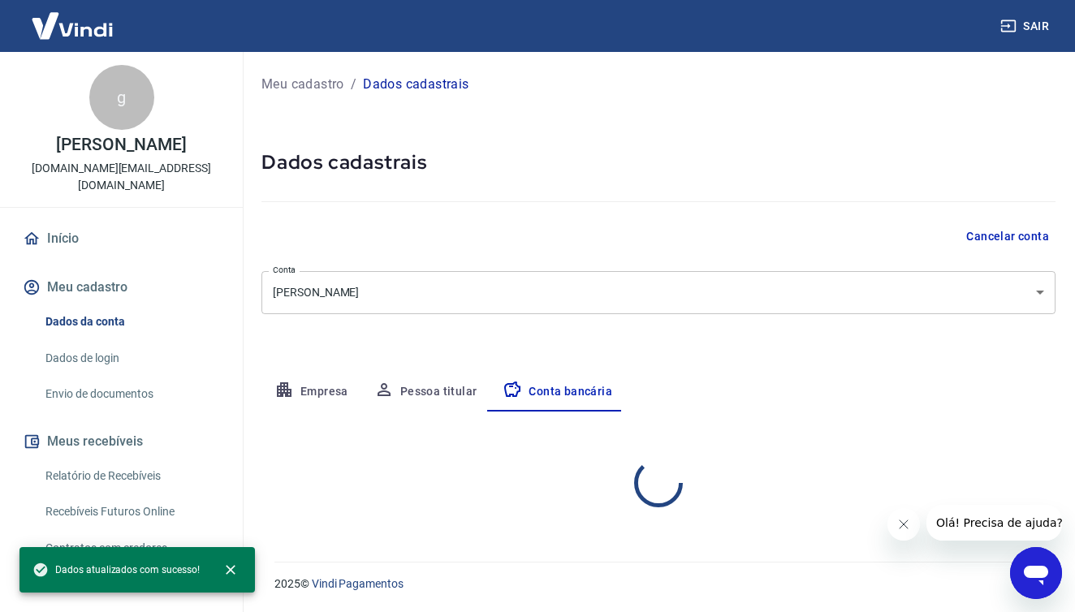
scroll to position [0, 0]
select select "1"
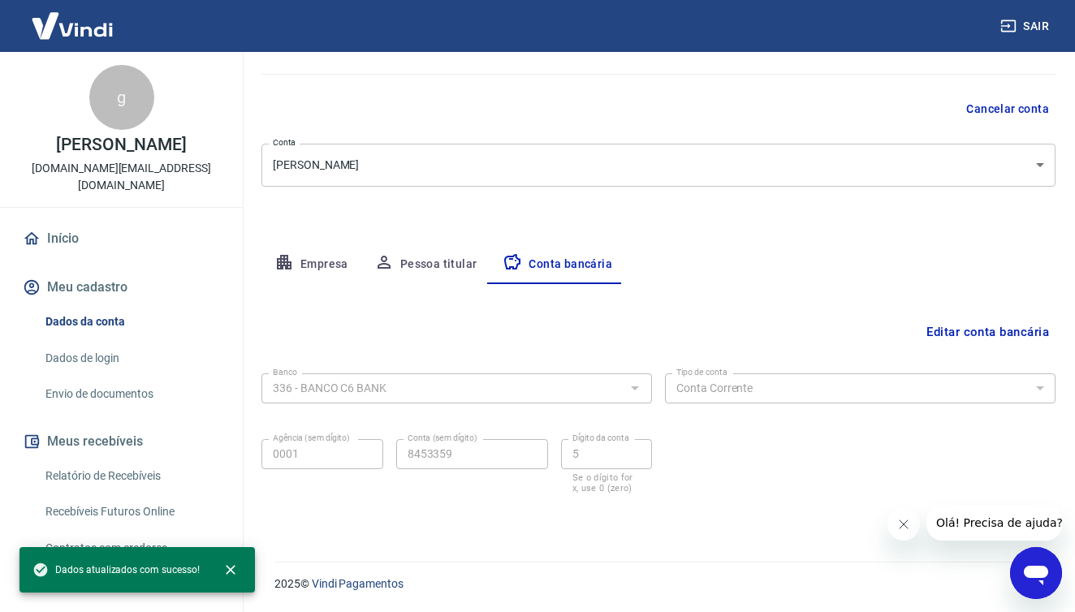
scroll to position [127, 0]
